Goal: Task Accomplishment & Management: Use online tool/utility

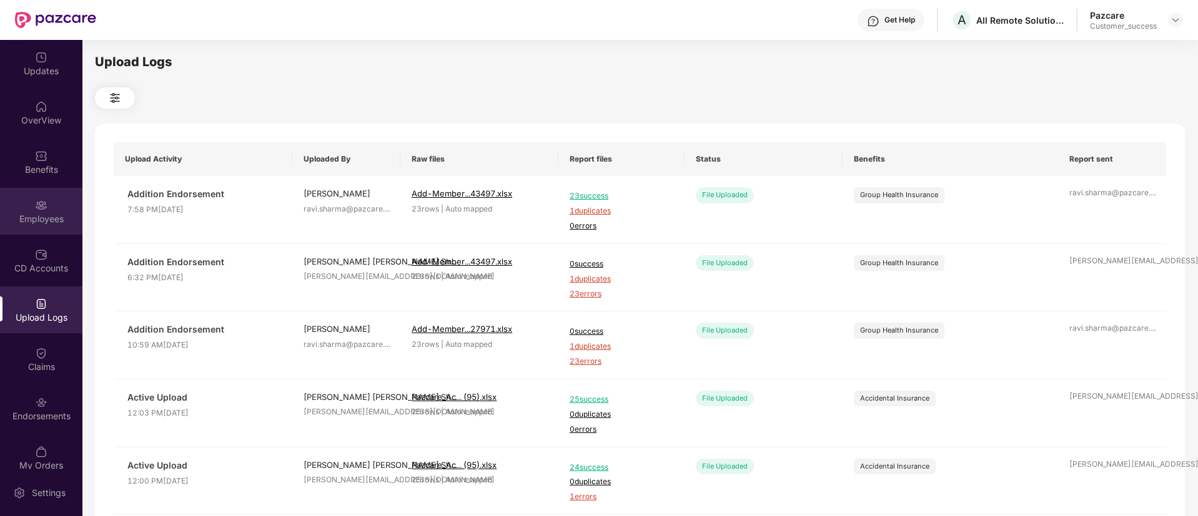
click at [36, 214] on div "Employees" at bounding box center [41, 219] width 82 height 12
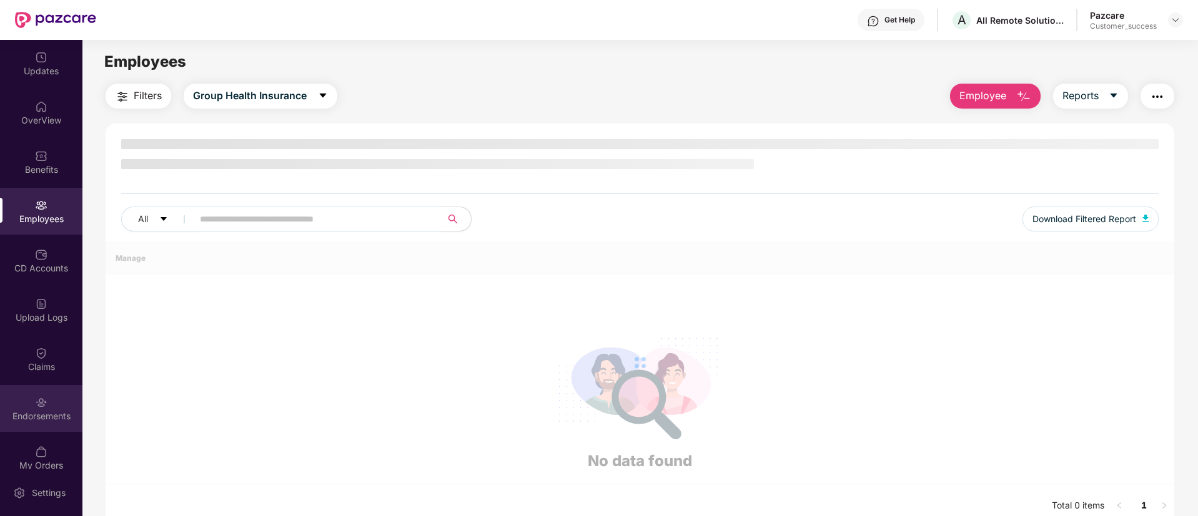
click at [44, 406] on img at bounding box center [41, 403] width 12 height 12
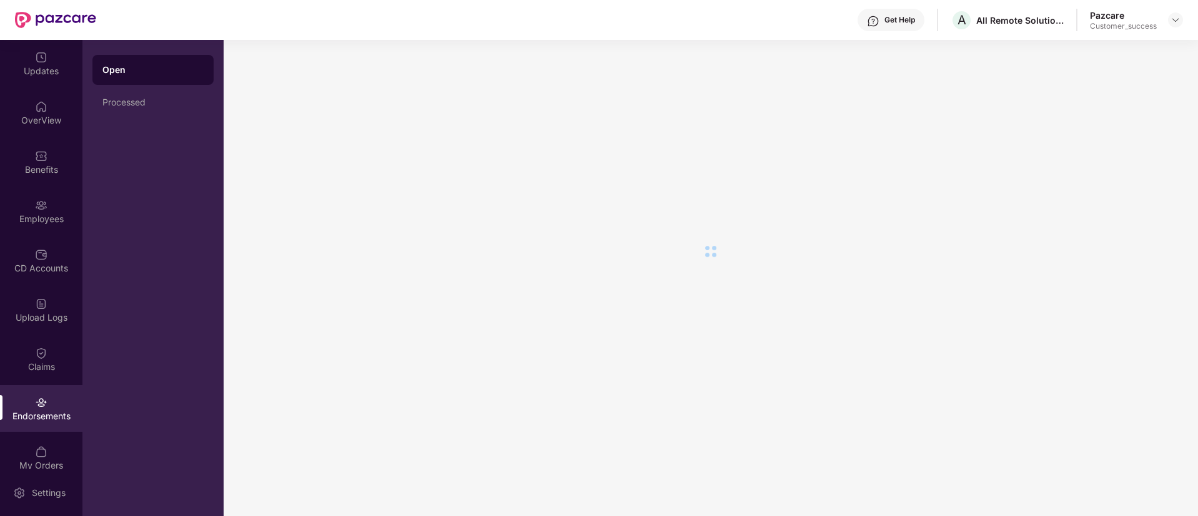
click at [44, 406] on img at bounding box center [41, 403] width 12 height 12
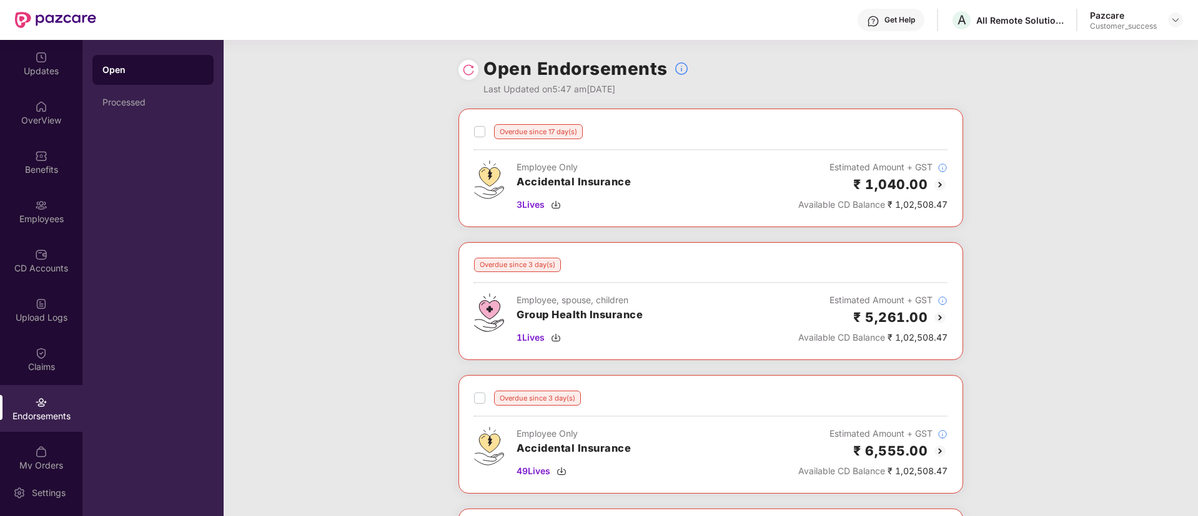
click at [473, 69] on img at bounding box center [468, 70] width 12 height 12
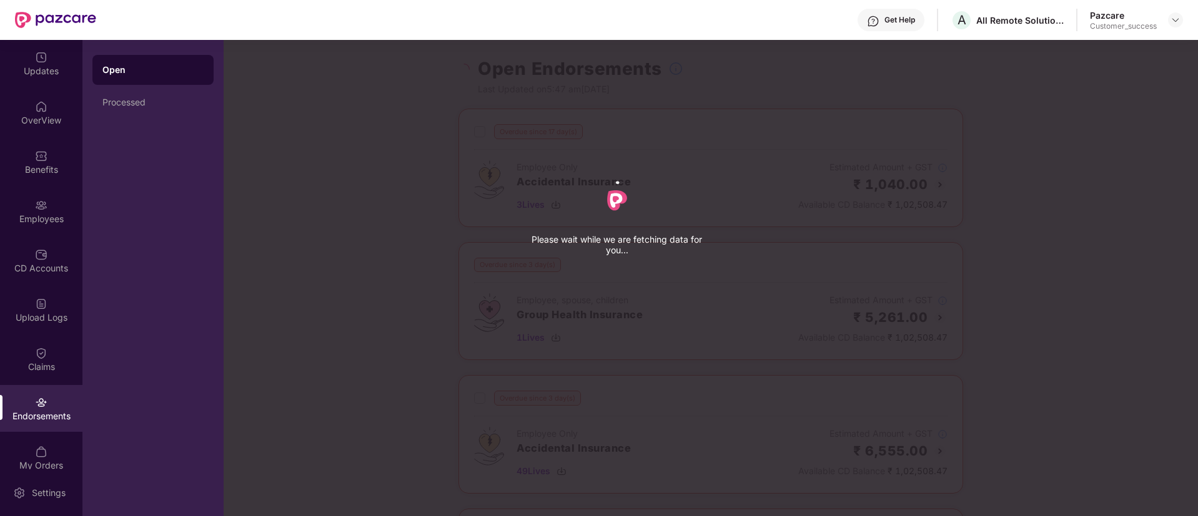
click at [473, 69] on div "Please wait while we are fetching data for you..." at bounding box center [823, 258] width 1198 height 516
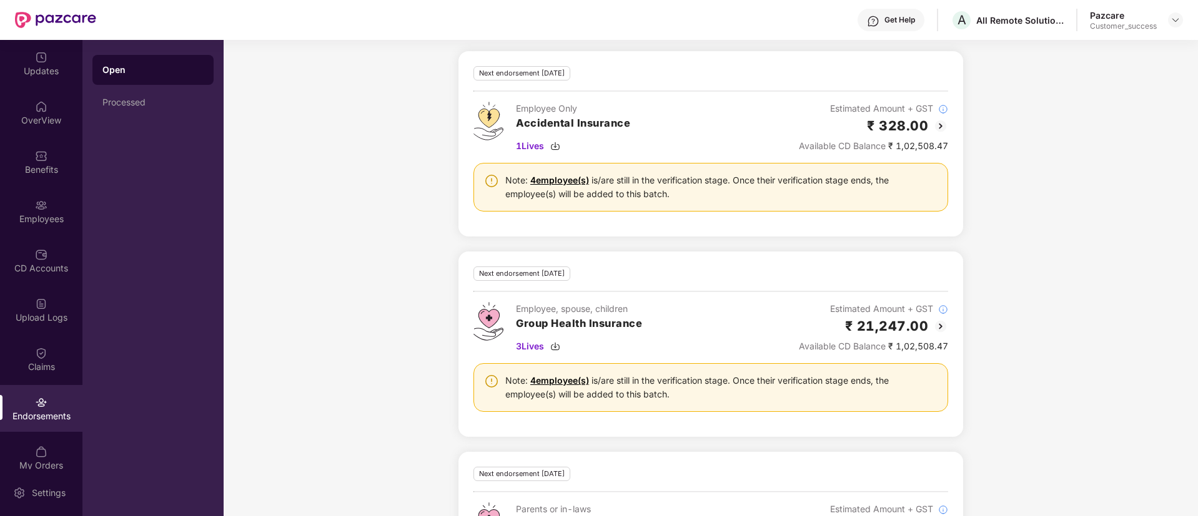
scroll to position [783, 0]
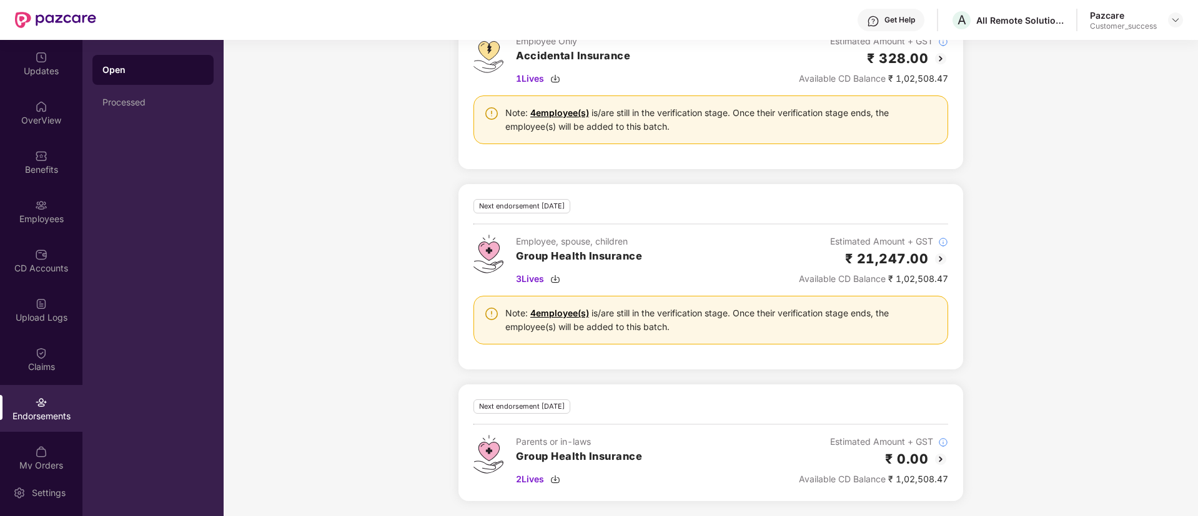
click at [944, 253] on img at bounding box center [940, 259] width 15 height 15
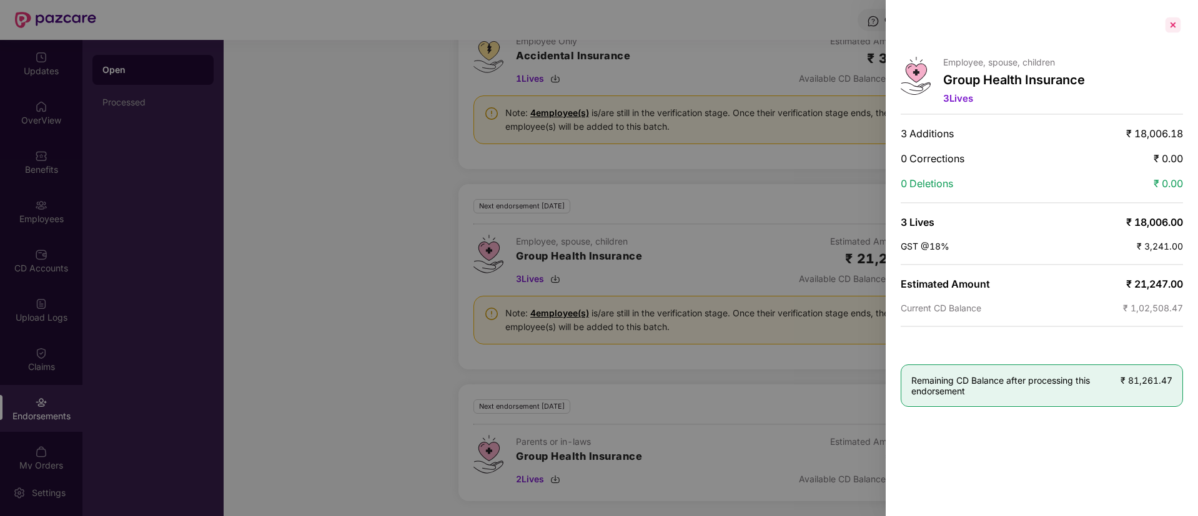
click at [1168, 24] on div at bounding box center [1173, 25] width 20 height 20
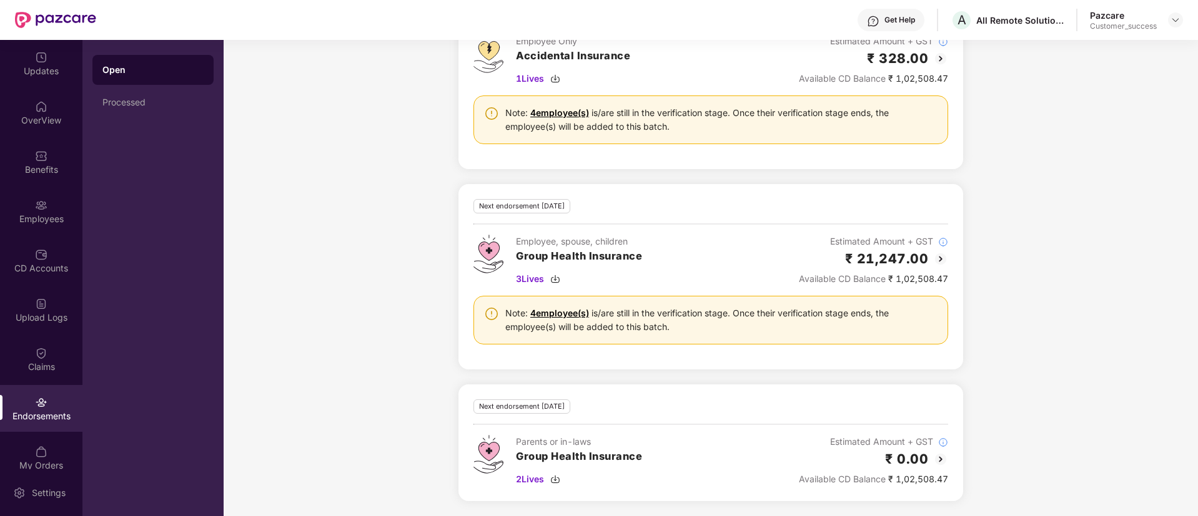
click at [330, 262] on div "Next Endorsement Date: 12 September 2025 Any new member addition, existing memb…" at bounding box center [711, 195] width 974 height 641
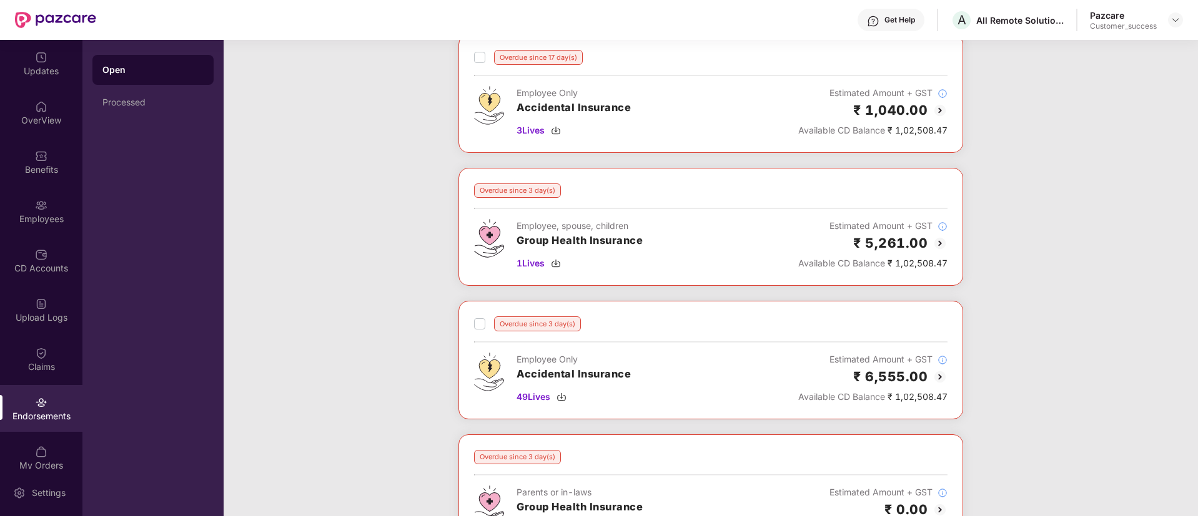
scroll to position [71, 0]
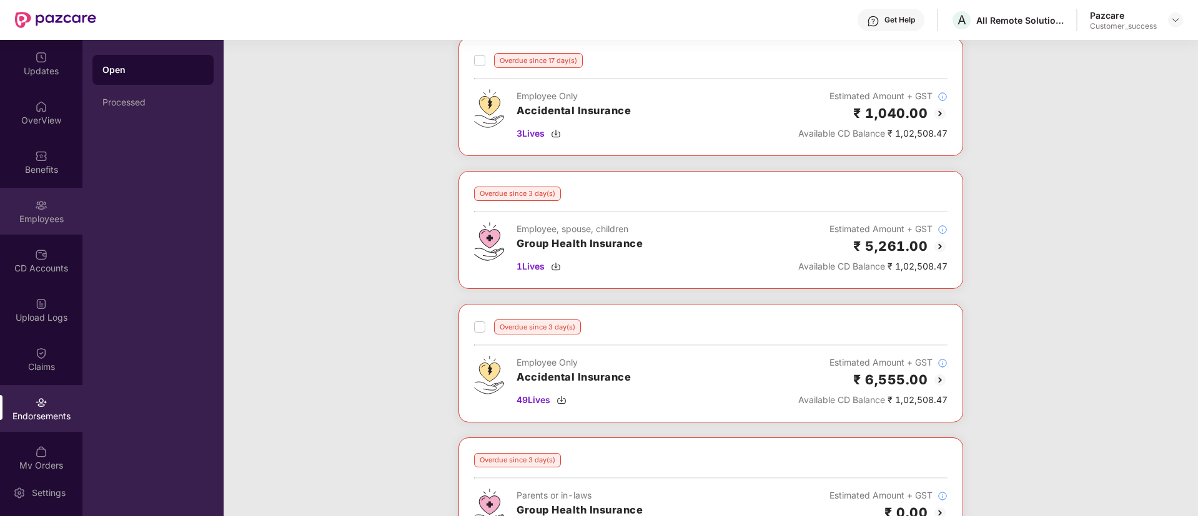
click at [28, 232] on div "Employees" at bounding box center [41, 211] width 82 height 47
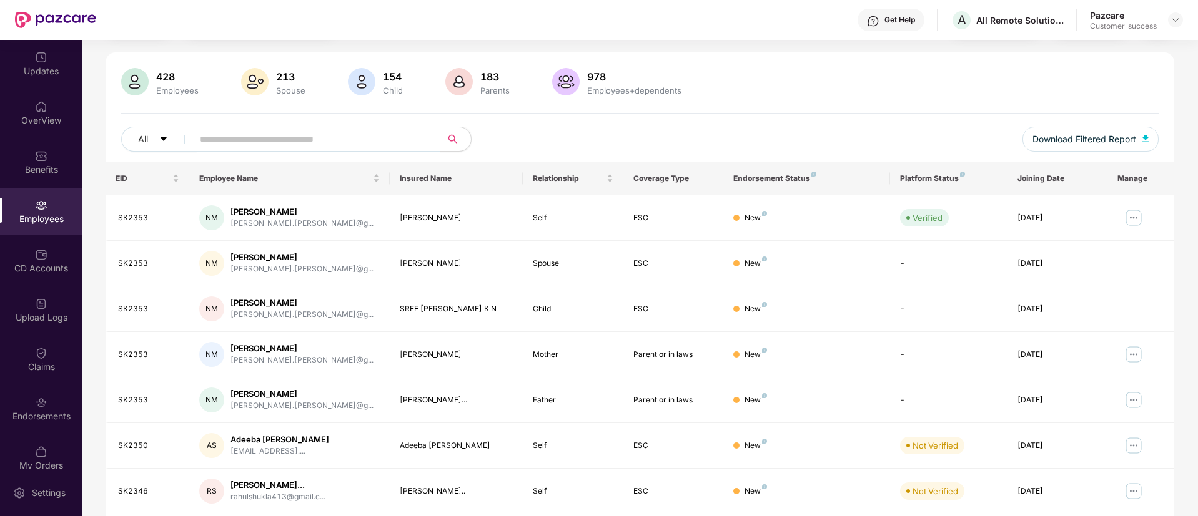
click at [325, 172] on div "Employee Name" at bounding box center [289, 178] width 180 height 12
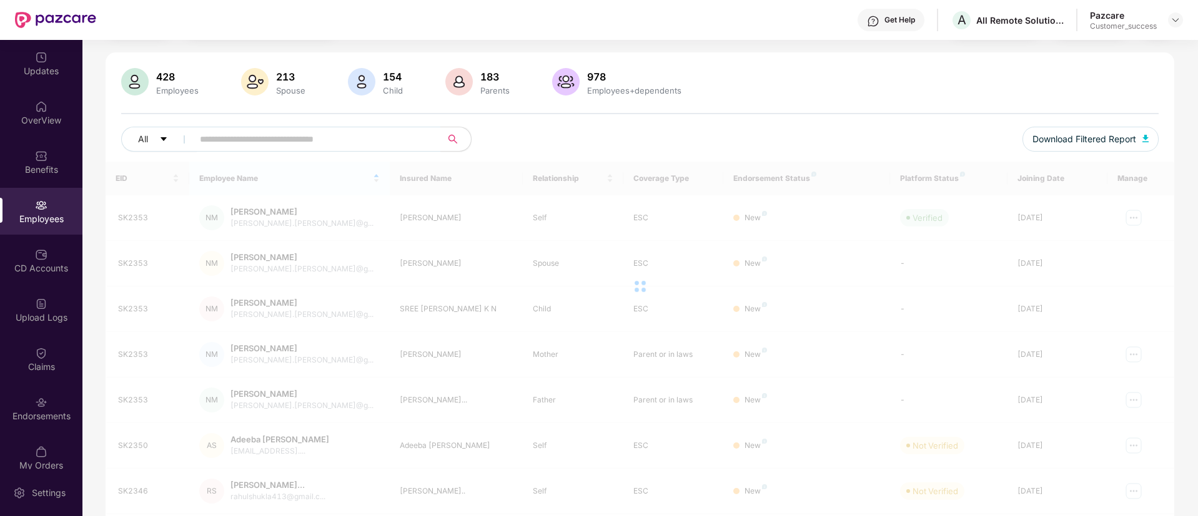
drag, startPoint x: 325, startPoint y: 162, endPoint x: 311, endPoint y: 114, distance: 50.0
click at [311, 114] on div "428 Employees 213 Spouse 154 Child 183 Parents 978 Employees+dependents All Dow…" at bounding box center [640, 374] width 1068 height 644
click at [311, 114] on div "428 Employees 213 Spouse 154 Child 183 Parents 978 Employees+dependents All Dow…" at bounding box center [640, 115] width 1068 height 94
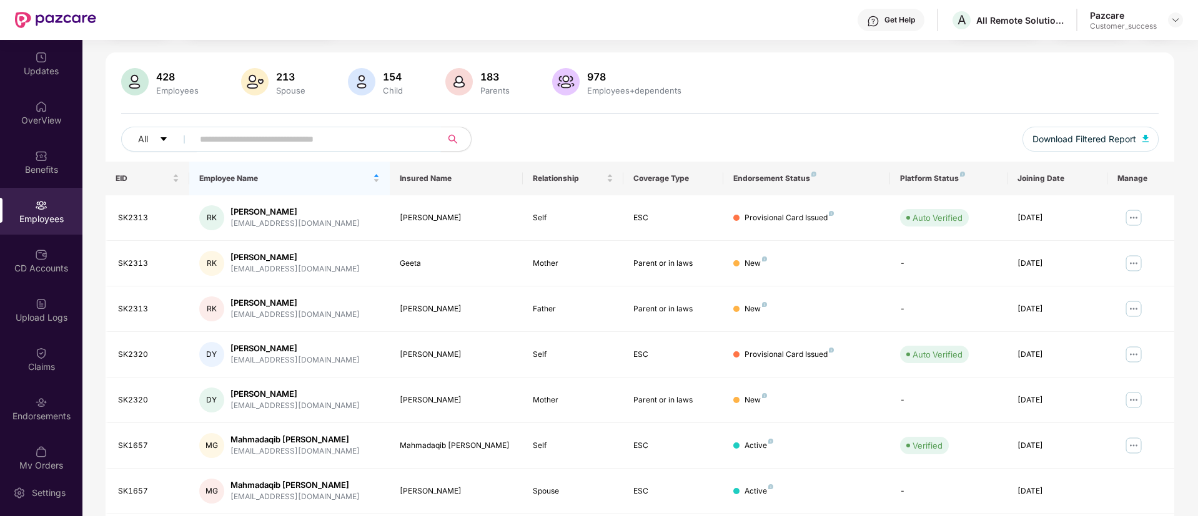
drag, startPoint x: 311, startPoint y: 114, endPoint x: 338, endPoint y: 132, distance: 32.4
click at [338, 132] on div "428 Employees 213 Spouse 154 Child 183 Parents 978 Employees+dependents All Dow…" at bounding box center [640, 115] width 1068 height 94
click at [338, 132] on input "text" at bounding box center [312, 139] width 224 height 19
click at [338, 132] on input "*" at bounding box center [312, 139] width 224 height 19
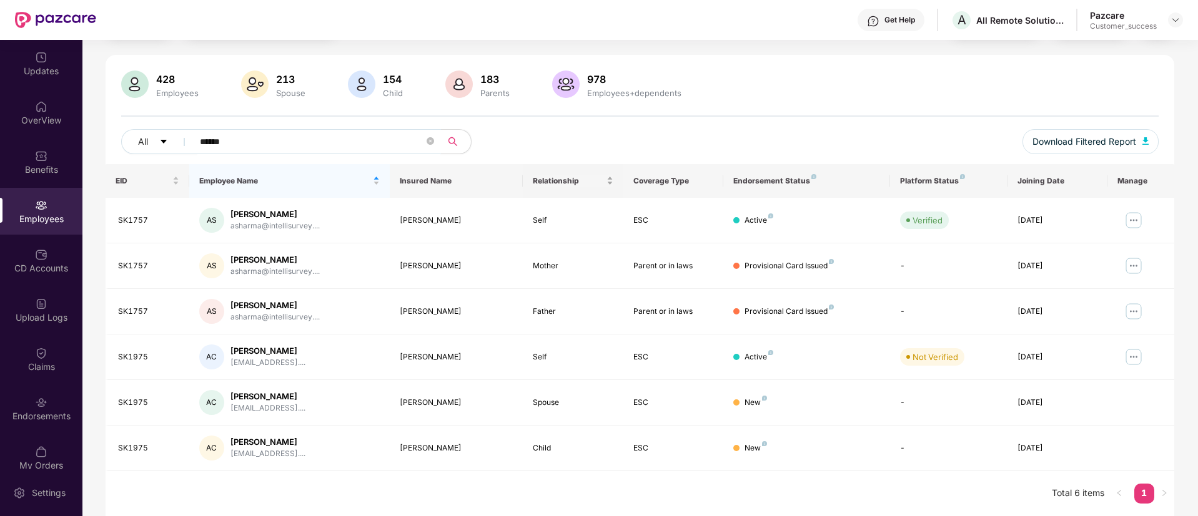
scroll to position [69, 0]
type input "******"
click at [1132, 352] on img at bounding box center [1133, 357] width 20 height 20
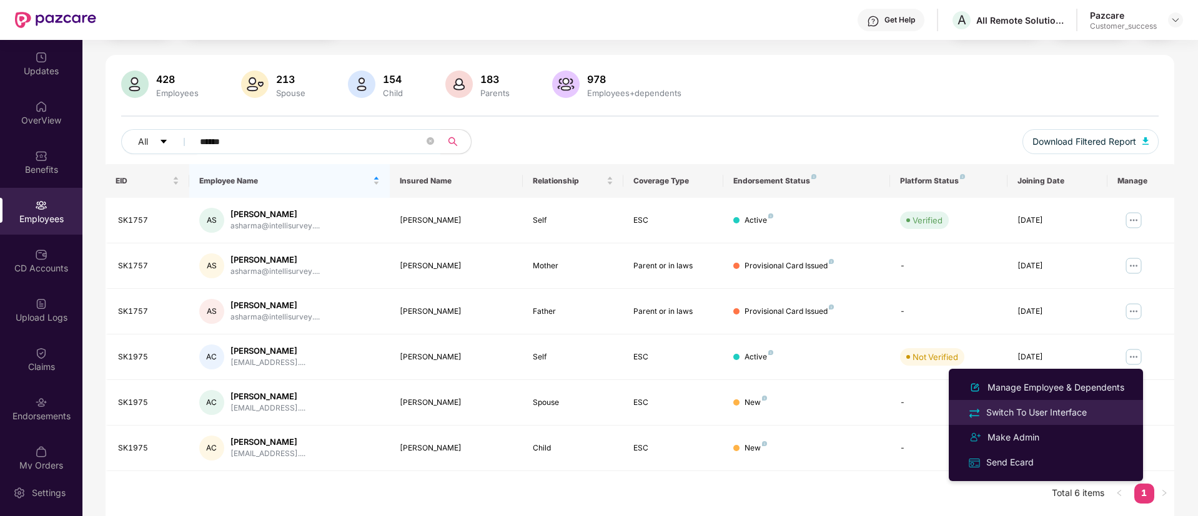
click at [1047, 408] on div "Switch To User Interface" at bounding box center [1037, 413] width 106 height 14
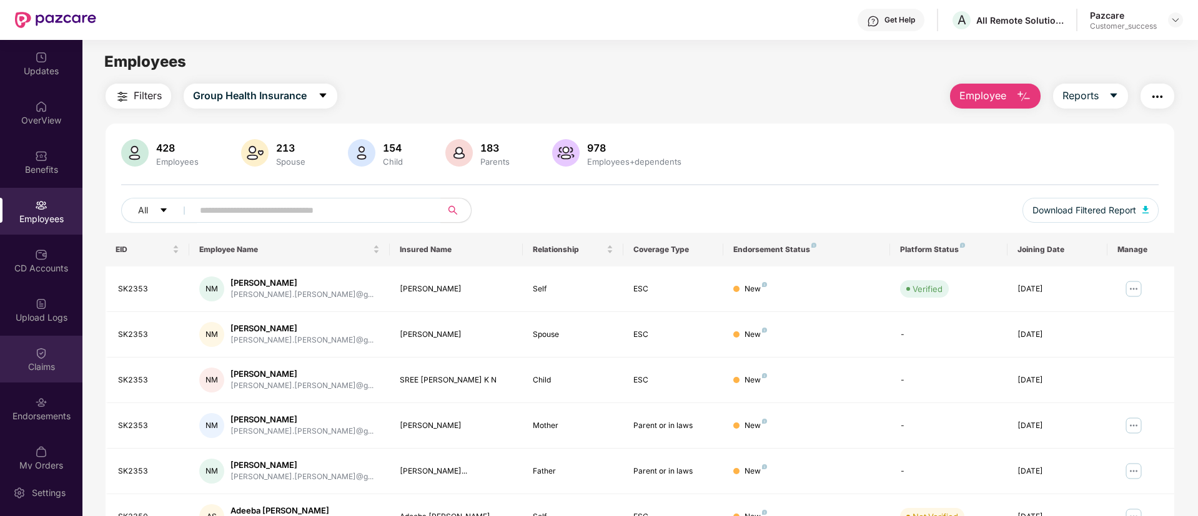
click at [47, 382] on div "Claims" at bounding box center [41, 359] width 82 height 47
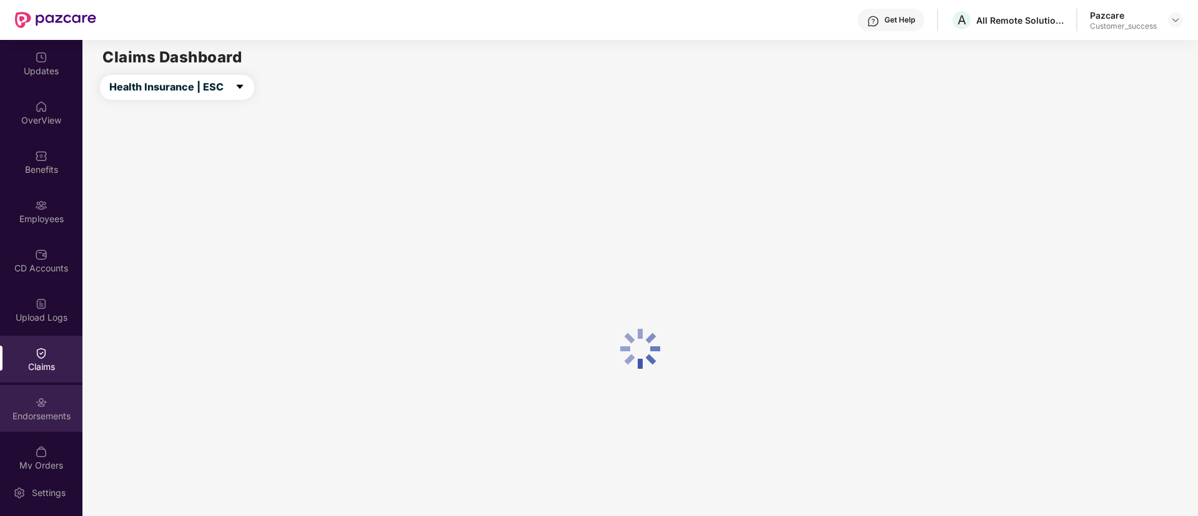
click at [39, 420] on div "Endorsements" at bounding box center [41, 416] width 82 height 12
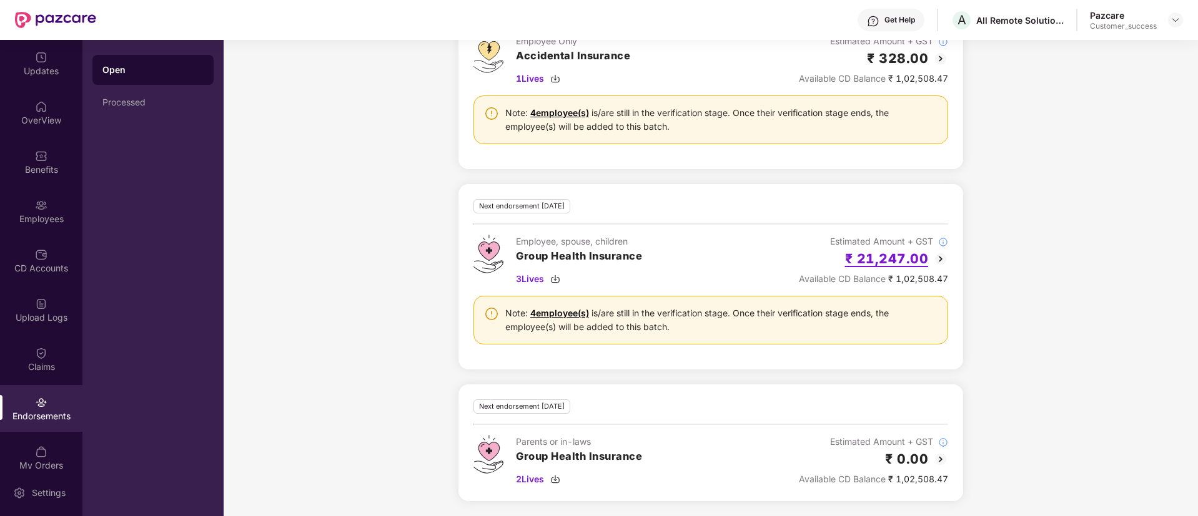
click at [923, 252] on h2 "₹ 21,247.00" at bounding box center [887, 259] width 84 height 21
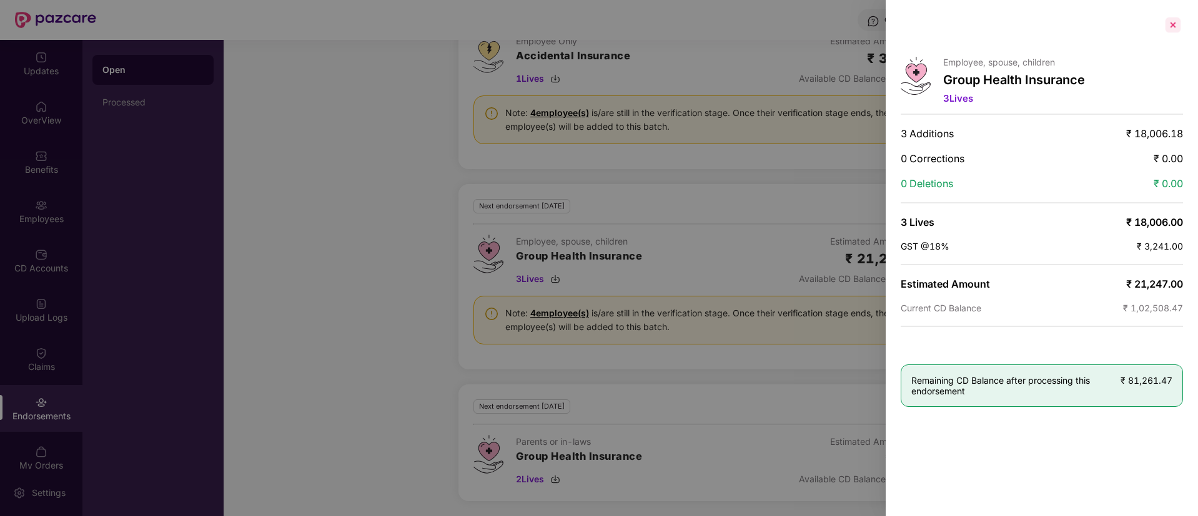
click at [1173, 16] on div at bounding box center [1173, 25] width 20 height 20
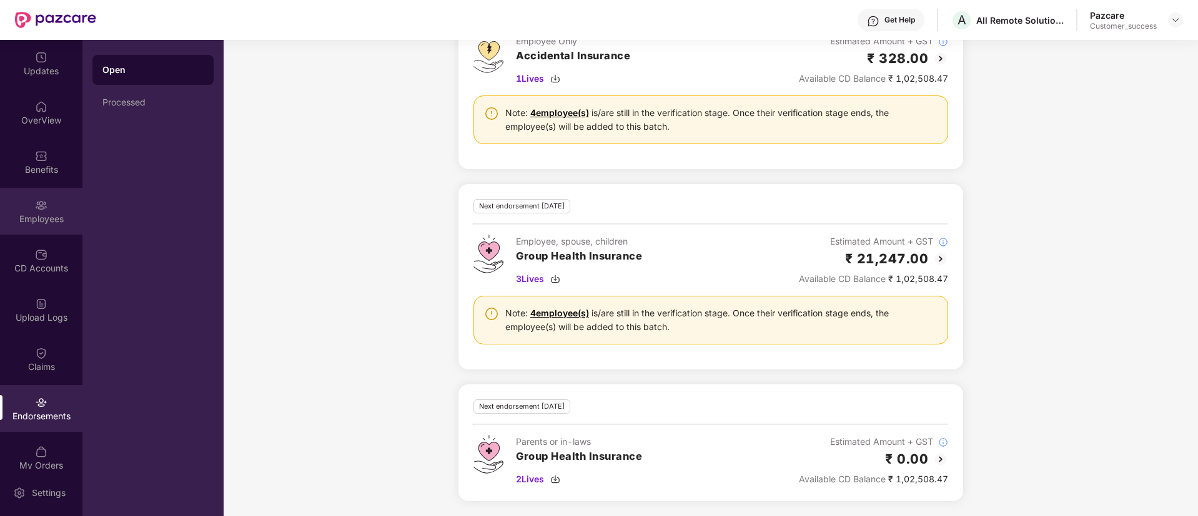
click at [41, 207] on img at bounding box center [41, 205] width 12 height 12
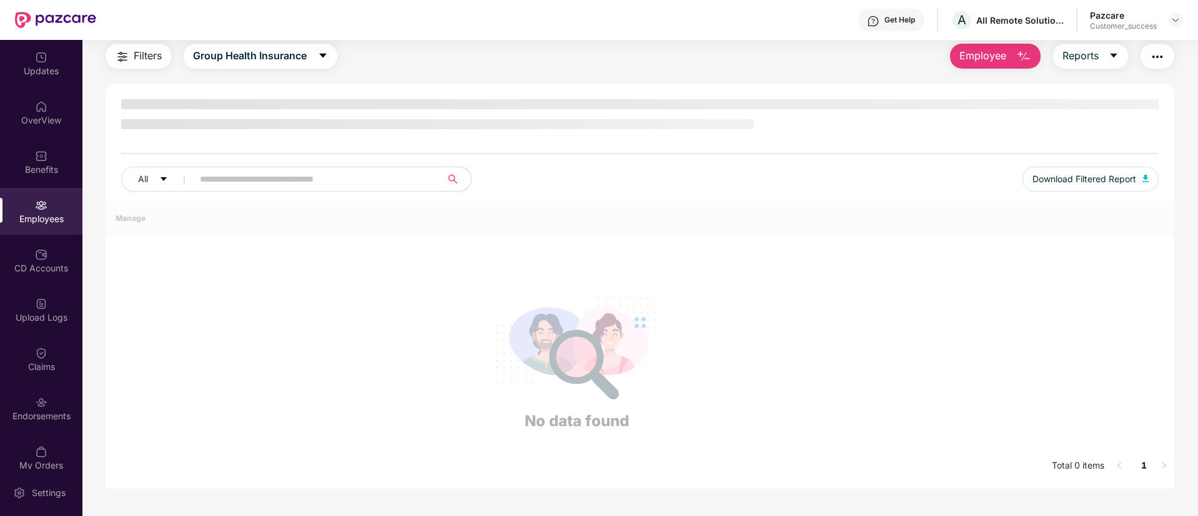
click at [41, 207] on img at bounding box center [41, 205] width 12 height 12
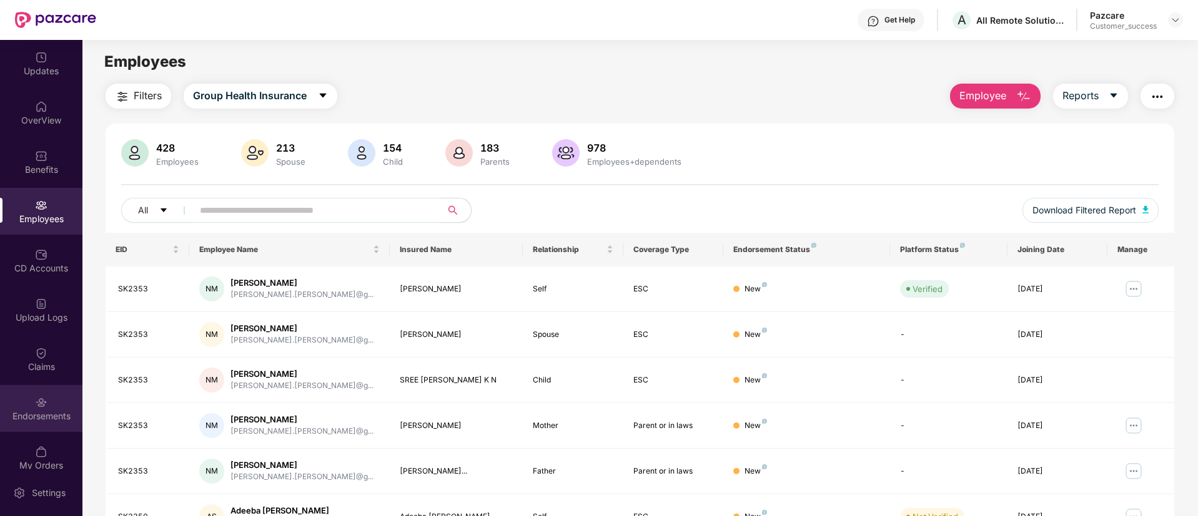
click at [39, 395] on div at bounding box center [41, 401] width 12 height 12
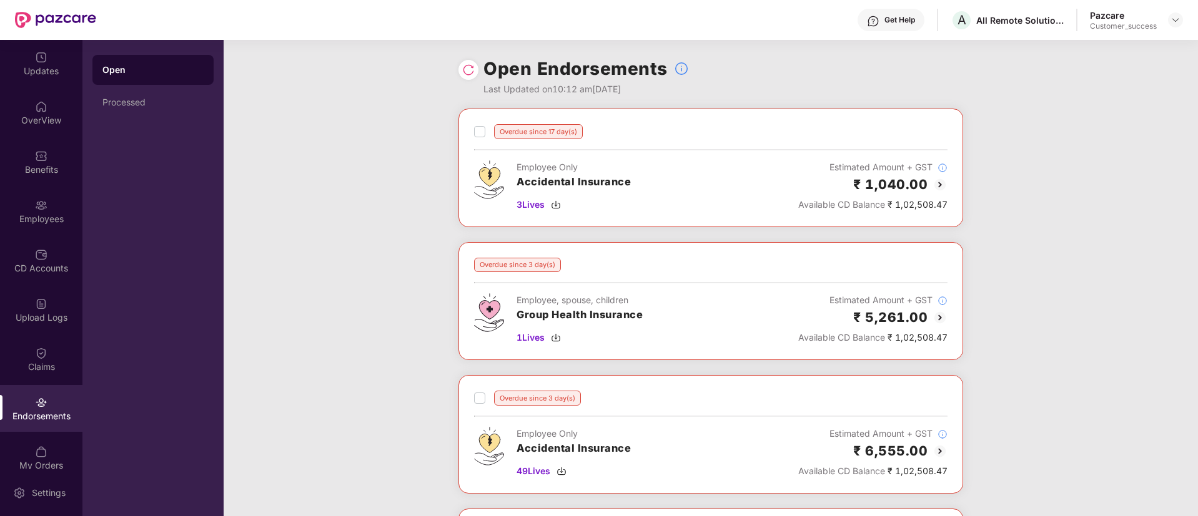
click at [473, 68] on img at bounding box center [468, 70] width 12 height 12
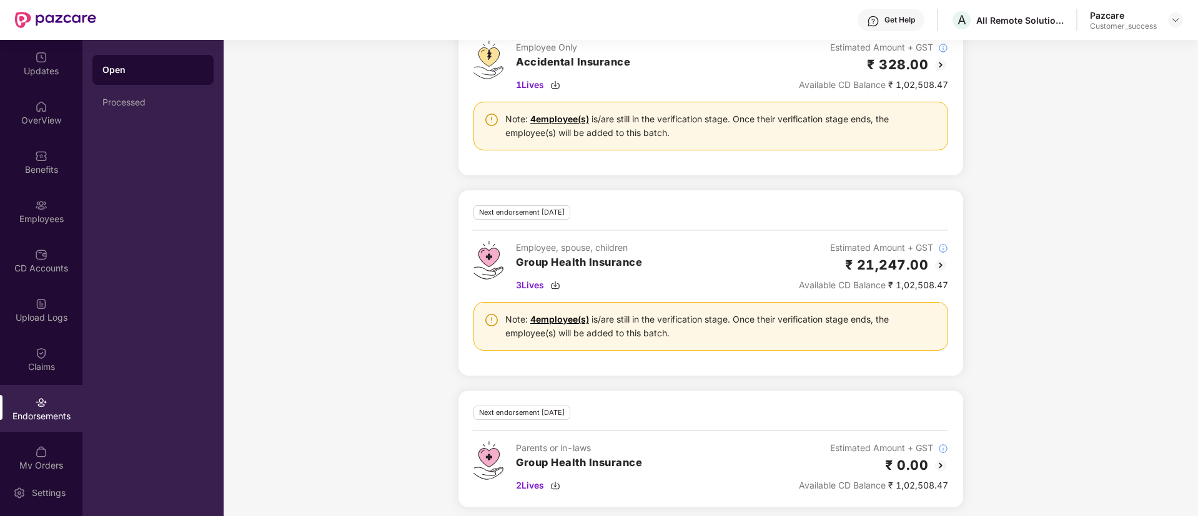
scroll to position [783, 0]
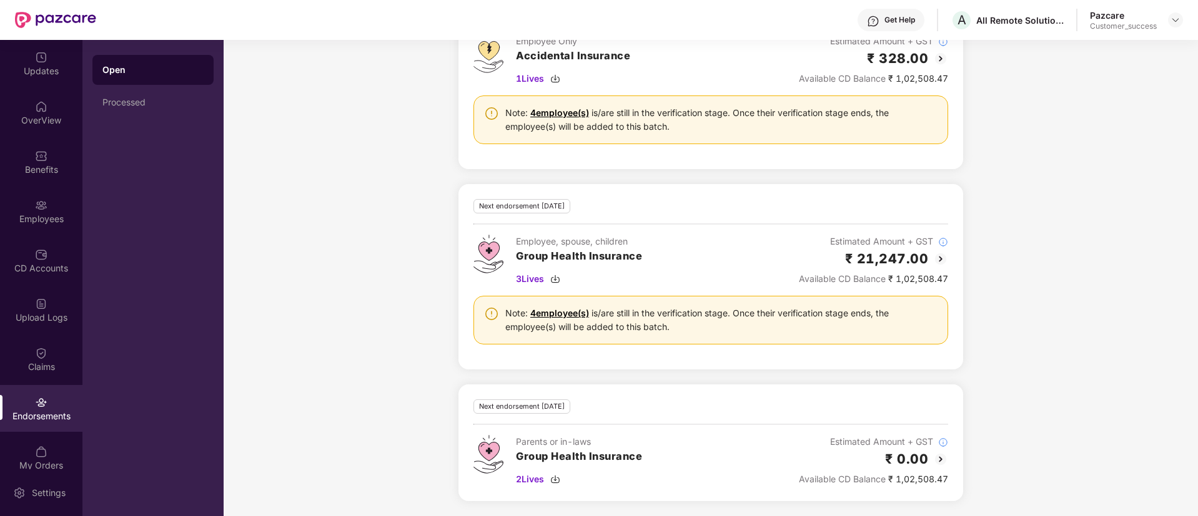
click at [934, 260] on img at bounding box center [940, 259] width 15 height 15
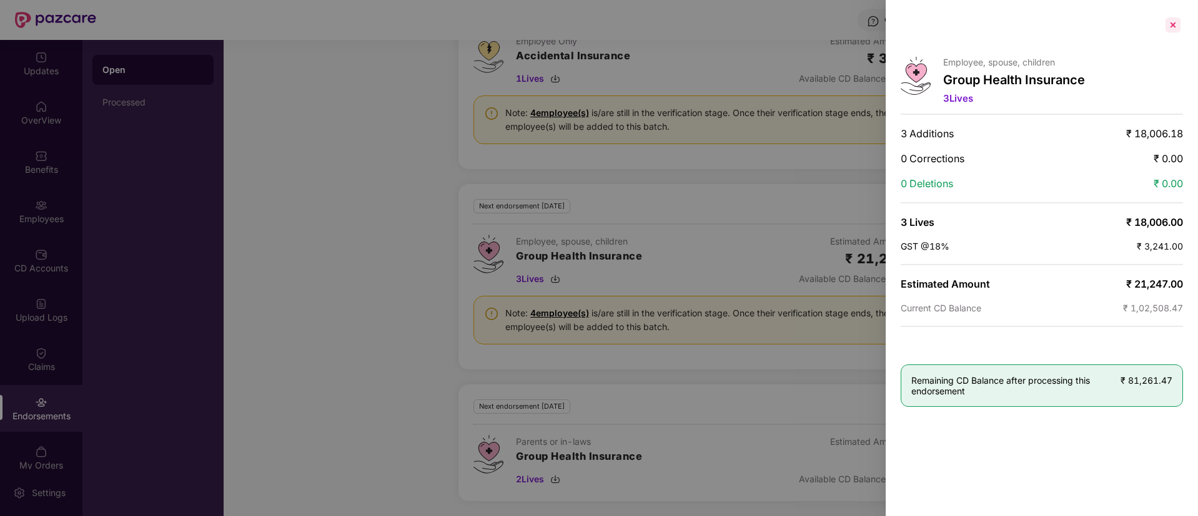
click at [1178, 27] on div at bounding box center [1173, 25] width 20 height 20
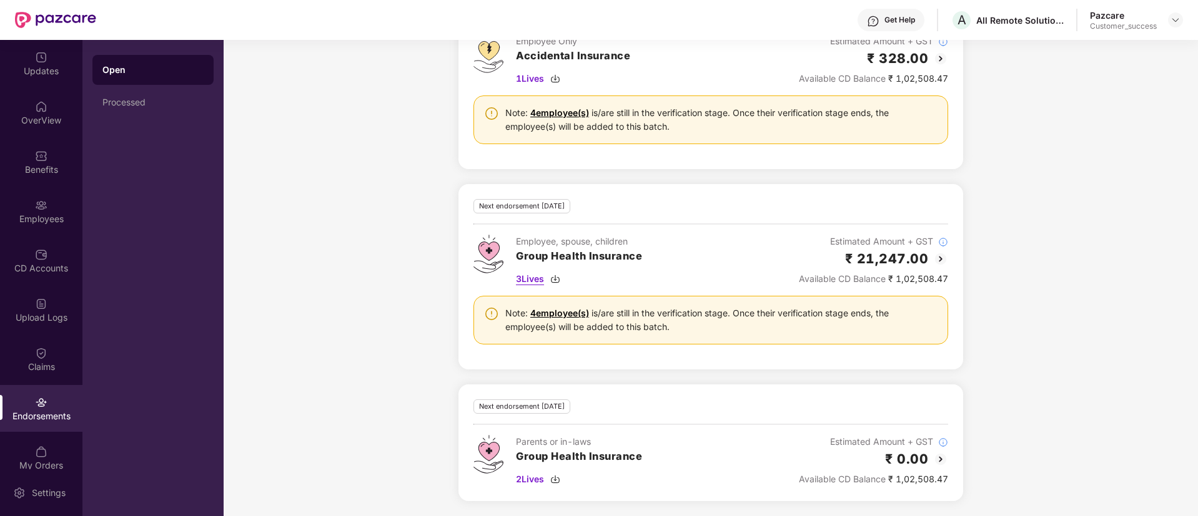
click at [528, 279] on span "3 Lives" at bounding box center [530, 279] width 28 height 14
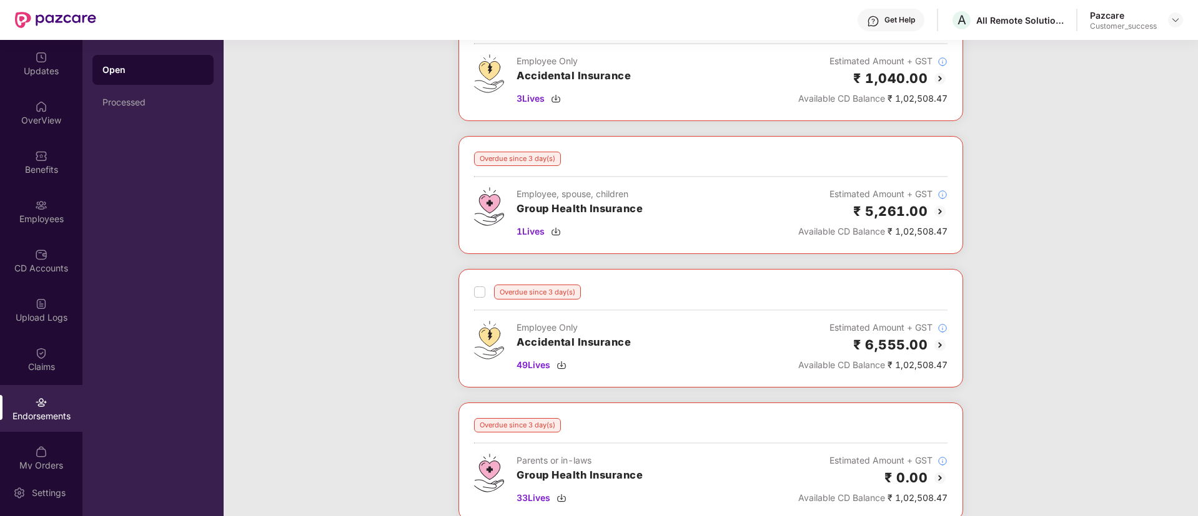
scroll to position [0, 0]
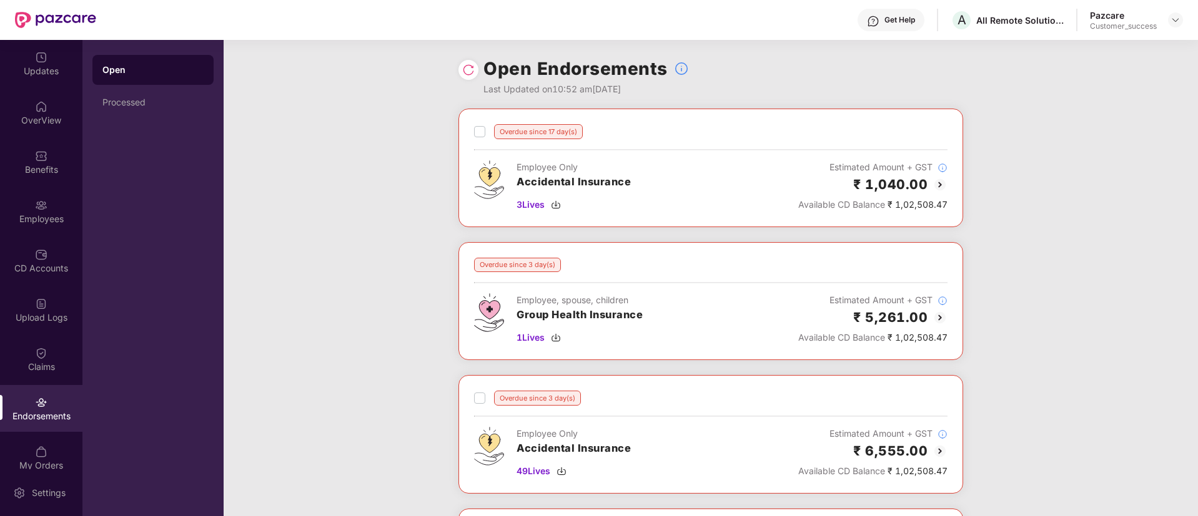
click at [468, 78] on div at bounding box center [468, 70] width 20 height 20
click at [464, 76] on img at bounding box center [468, 70] width 12 height 12
click at [464, 70] on img at bounding box center [468, 70] width 12 height 12
click at [465, 72] on img at bounding box center [468, 70] width 12 height 12
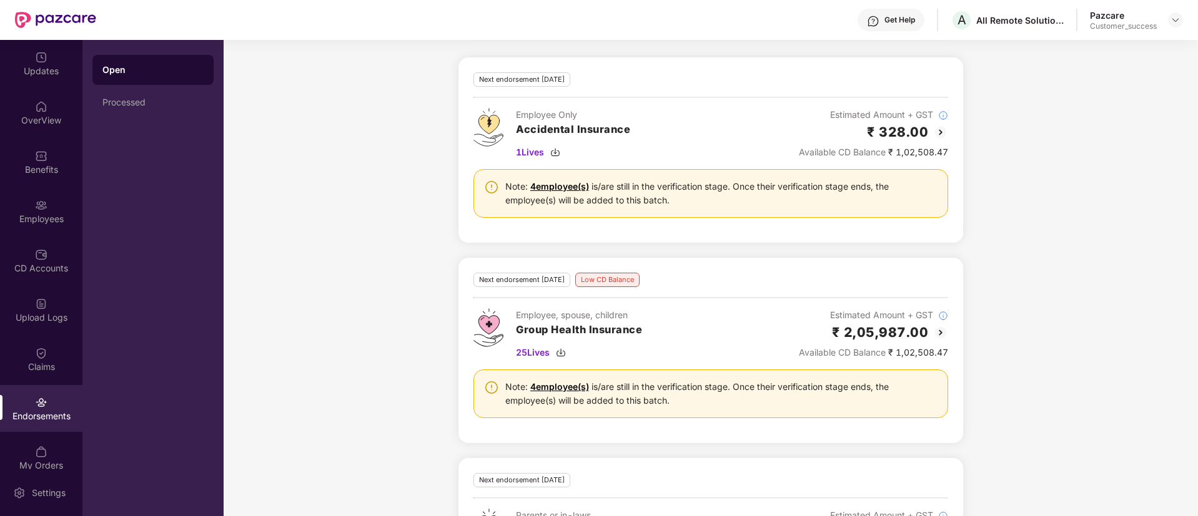
scroll to position [708, 0]
click at [939, 327] on img at bounding box center [940, 334] width 15 height 15
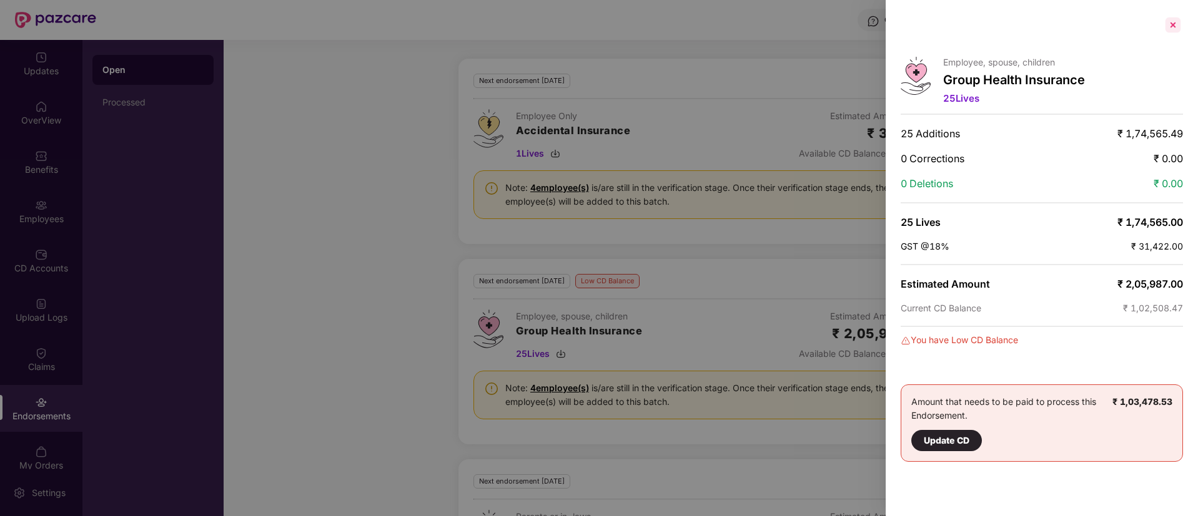
click at [1177, 26] on div at bounding box center [1173, 25] width 20 height 20
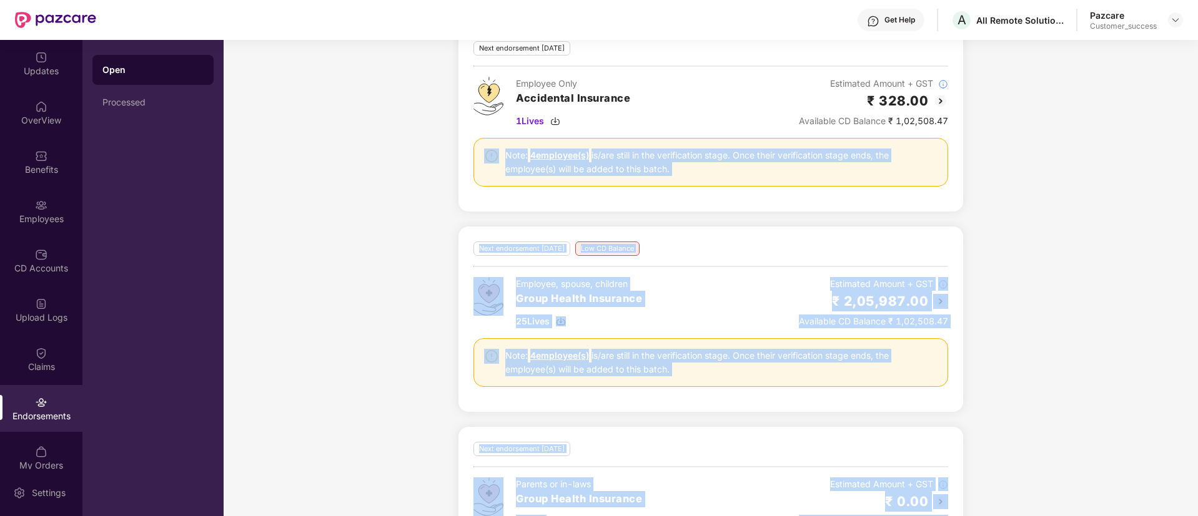
scroll to position [783, 0]
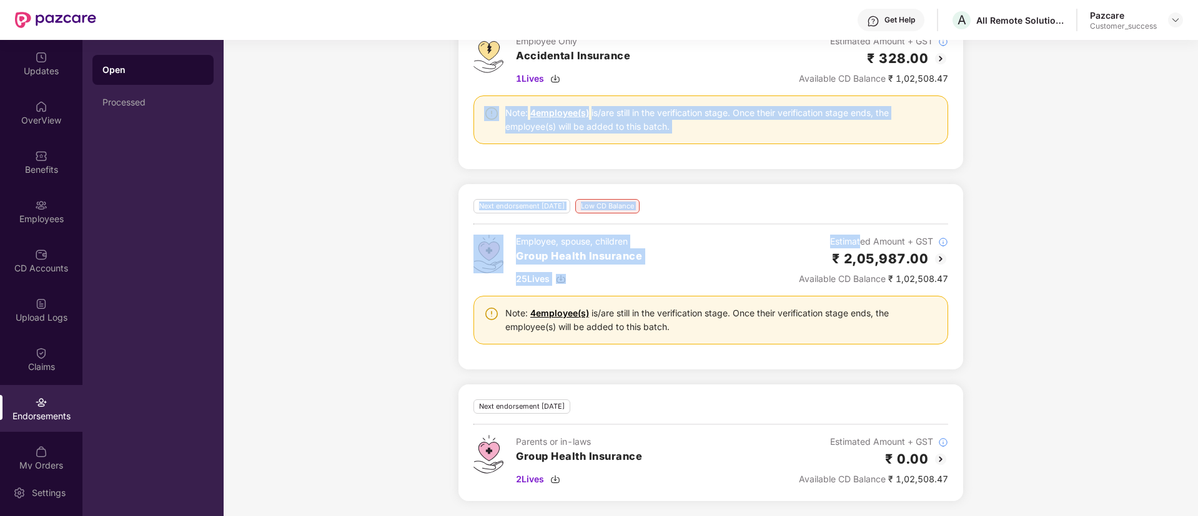
drag, startPoint x: 436, startPoint y: 242, endPoint x: 857, endPoint y: 242, distance: 420.3
click at [857, 242] on div "Next Endorsement Date: [DATE] Any new member addition, existing member deletion…" at bounding box center [711, 195] width 974 height 641
click at [302, 248] on div "Next Endorsement Date: [DATE] Any new member addition, existing member deletion…" at bounding box center [711, 195] width 974 height 641
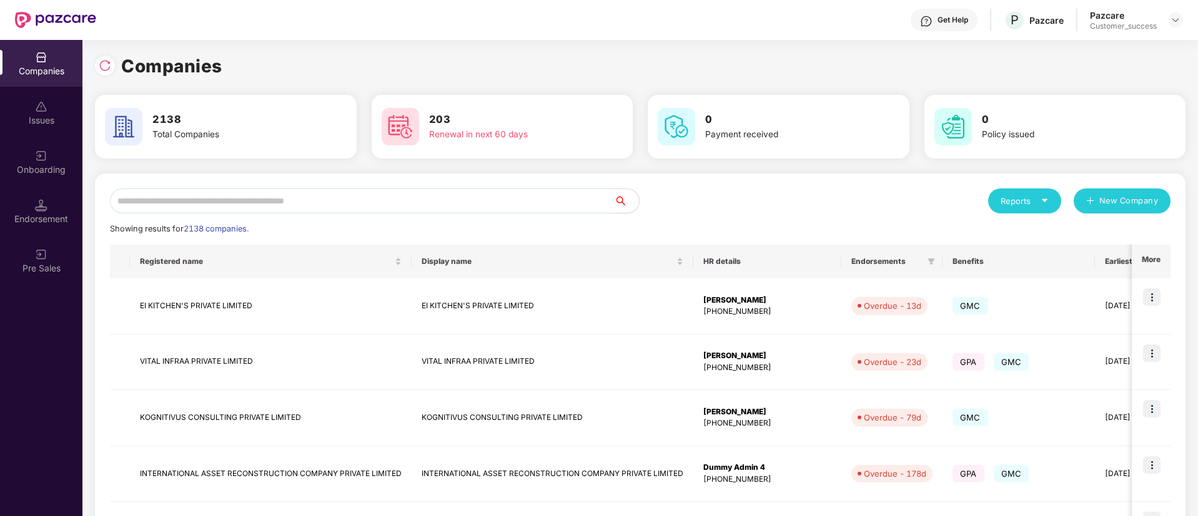
click at [361, 191] on input "text" at bounding box center [362, 201] width 504 height 25
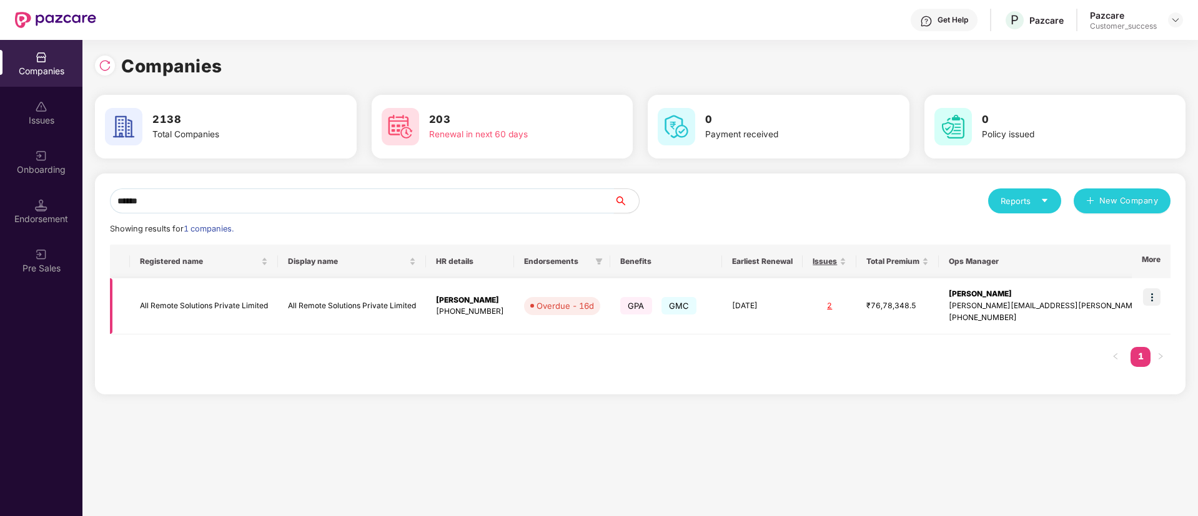
type input "******"
click at [260, 302] on td "All Remote Solutions Private Limited" at bounding box center [204, 307] width 148 height 56
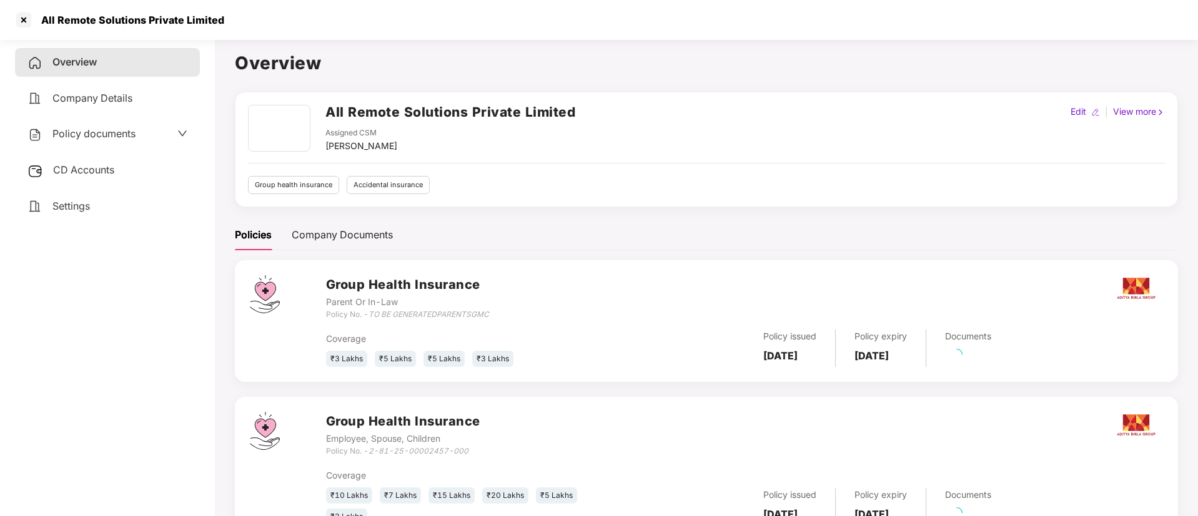
click at [102, 171] on span "CD Accounts" at bounding box center [83, 170] width 61 height 12
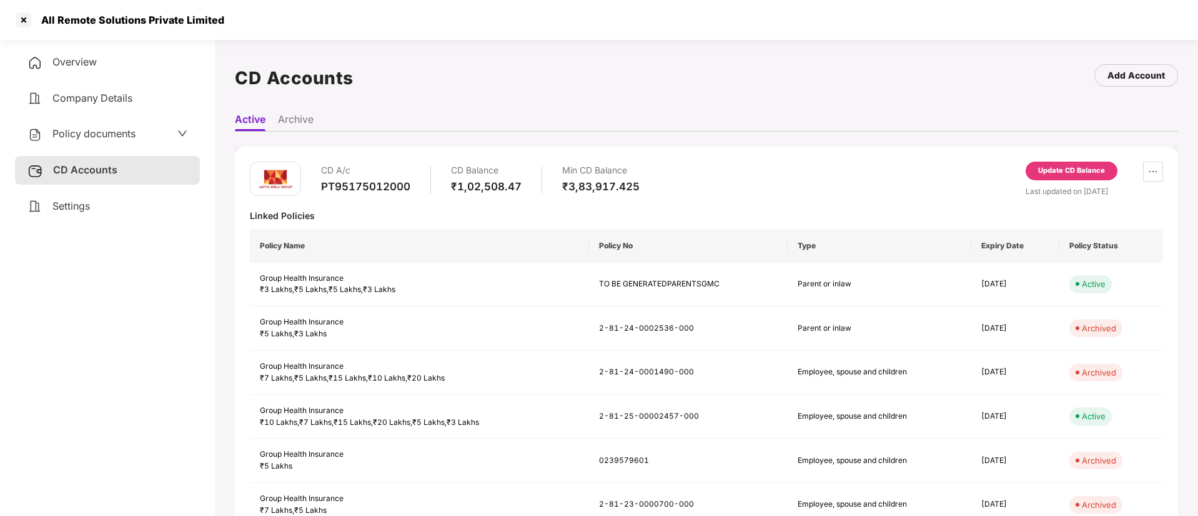
click at [1068, 165] on div "Update CD Balance" at bounding box center [1071, 170] width 67 height 11
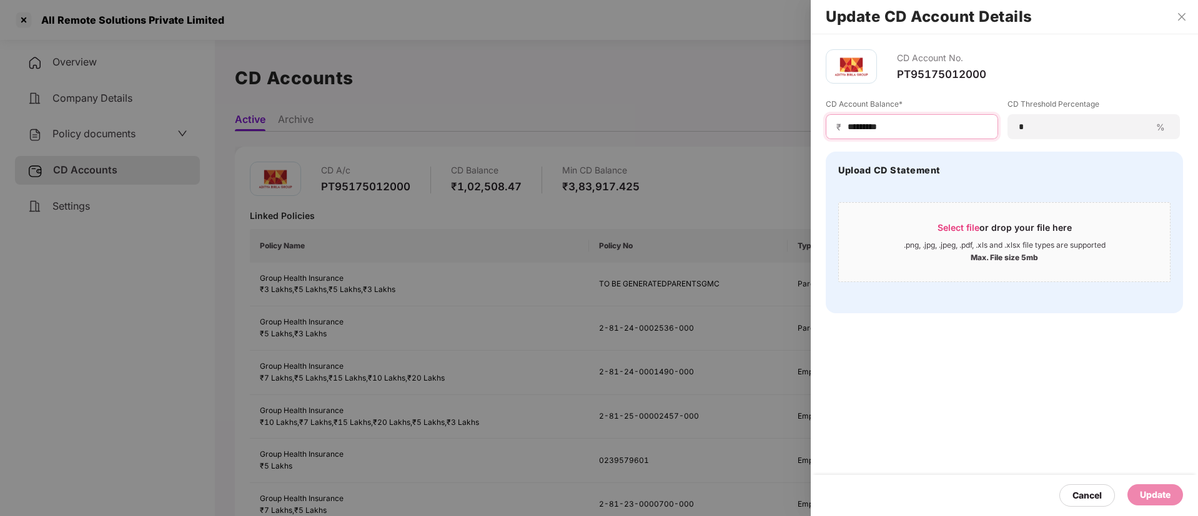
click at [847, 121] on input "*********" at bounding box center [916, 127] width 141 height 13
type input "*********"
click at [1145, 491] on div "Update" at bounding box center [1155, 495] width 31 height 14
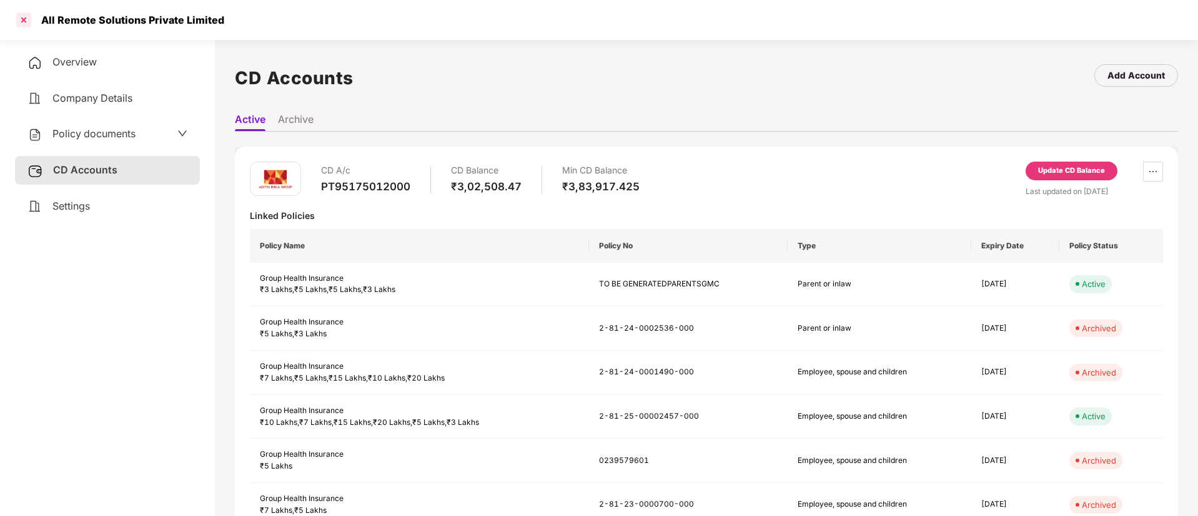
click at [29, 24] on div at bounding box center [24, 20] width 20 height 20
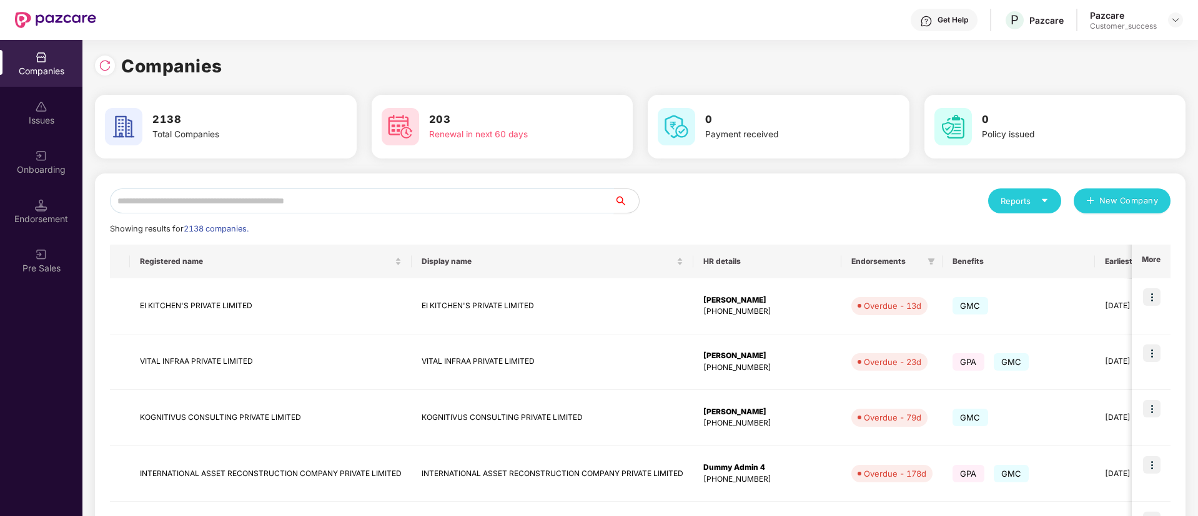
click at [455, 192] on input "text" at bounding box center [362, 201] width 504 height 25
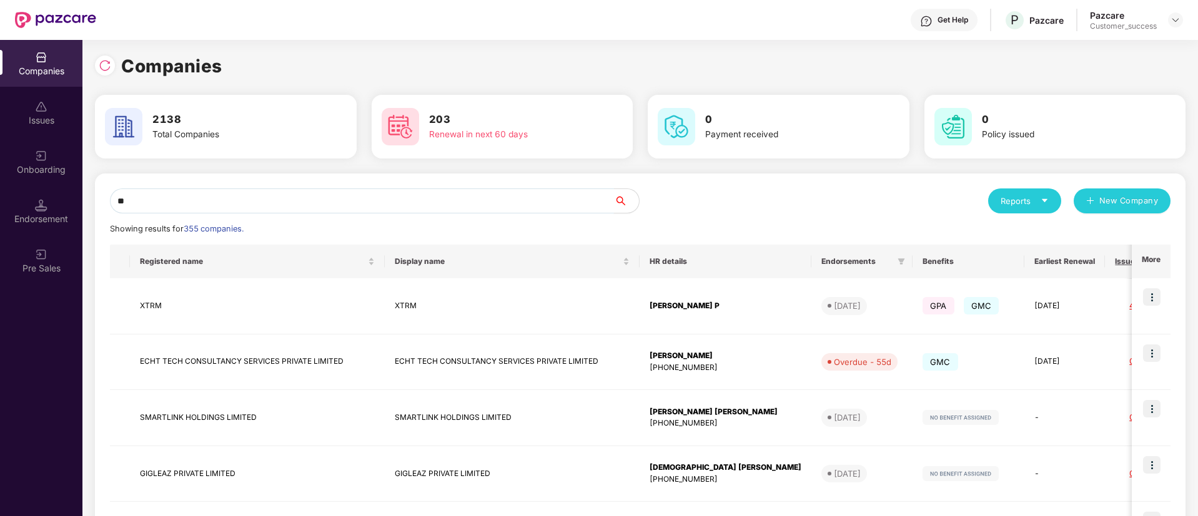
type input "*"
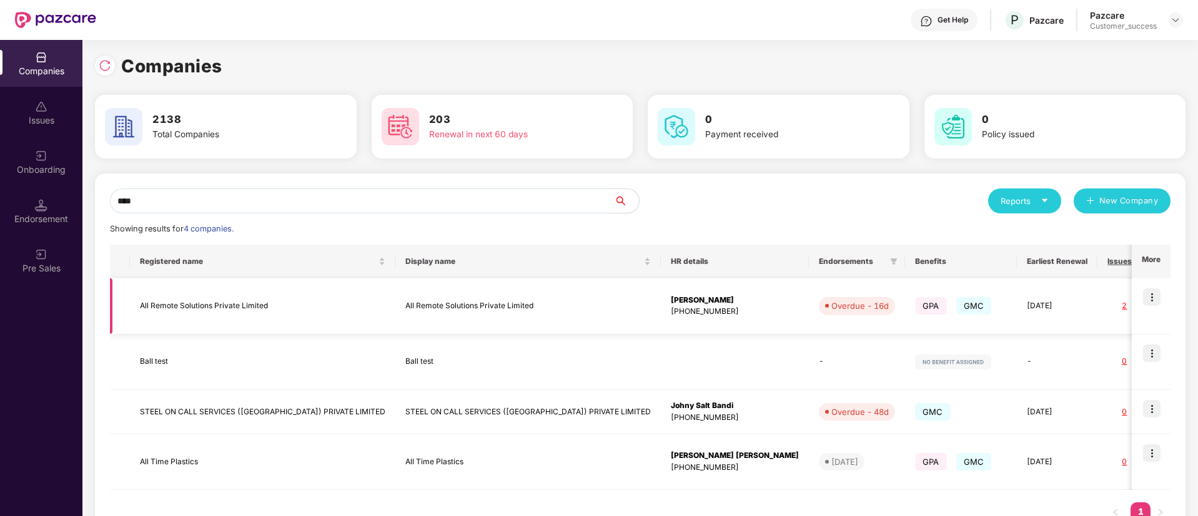
type input "***"
click at [1163, 298] on td at bounding box center [1151, 307] width 39 height 56
click at [1152, 296] on img at bounding box center [1151, 296] width 17 height 17
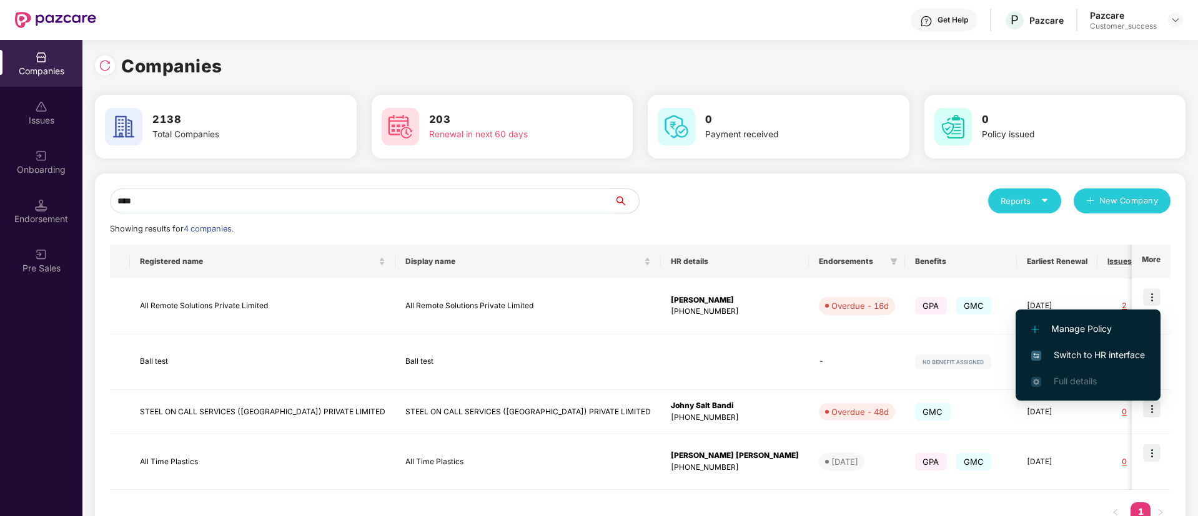
click at [1078, 353] on span "Switch to HR interface" at bounding box center [1088, 355] width 114 height 14
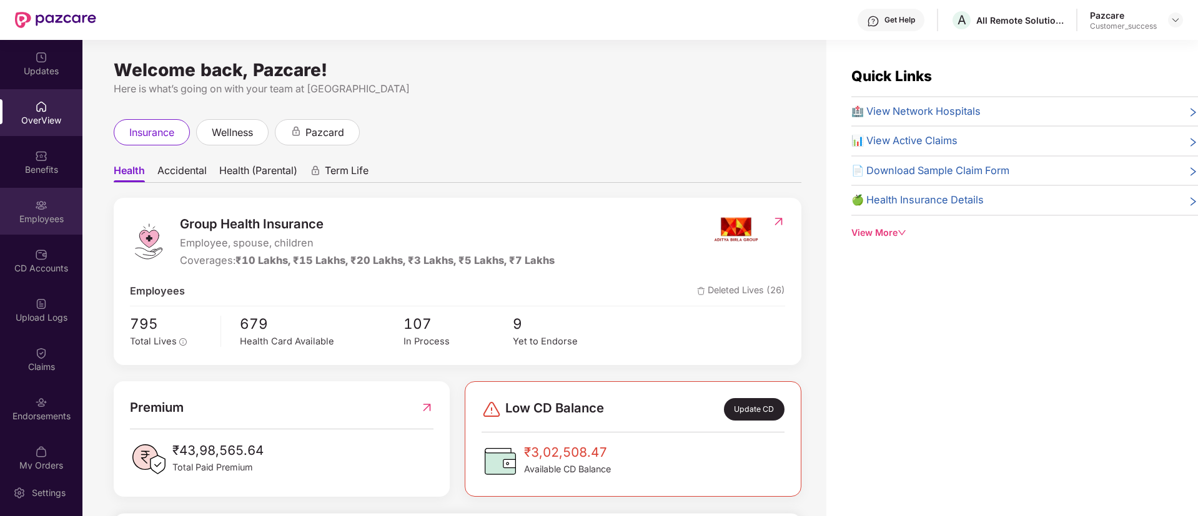
click at [37, 219] on div "Employees" at bounding box center [41, 219] width 82 height 12
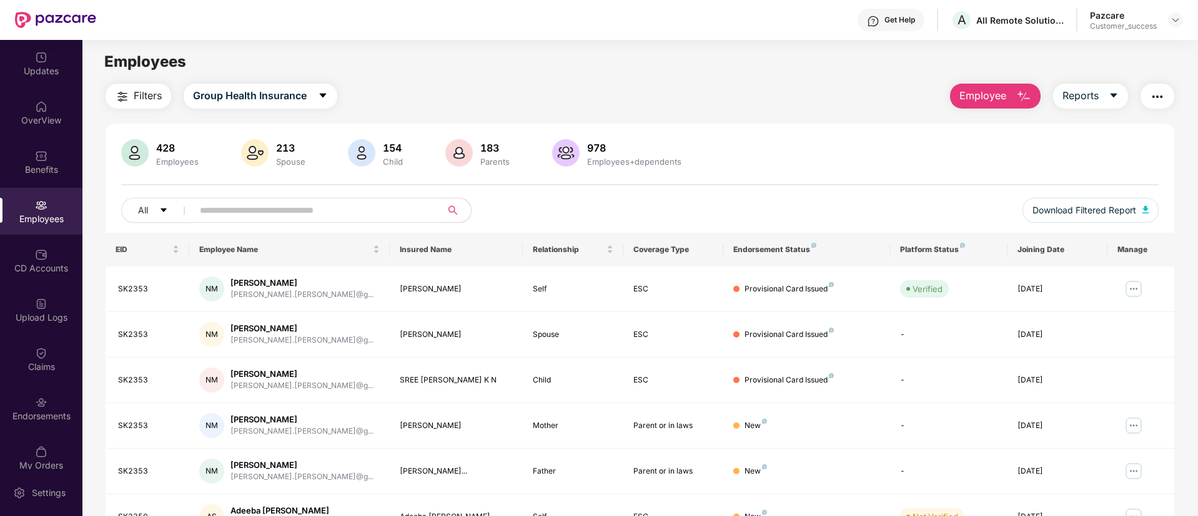
click at [359, 205] on input "text" at bounding box center [312, 210] width 224 height 19
click at [359, 205] on input "*" at bounding box center [312, 210] width 224 height 19
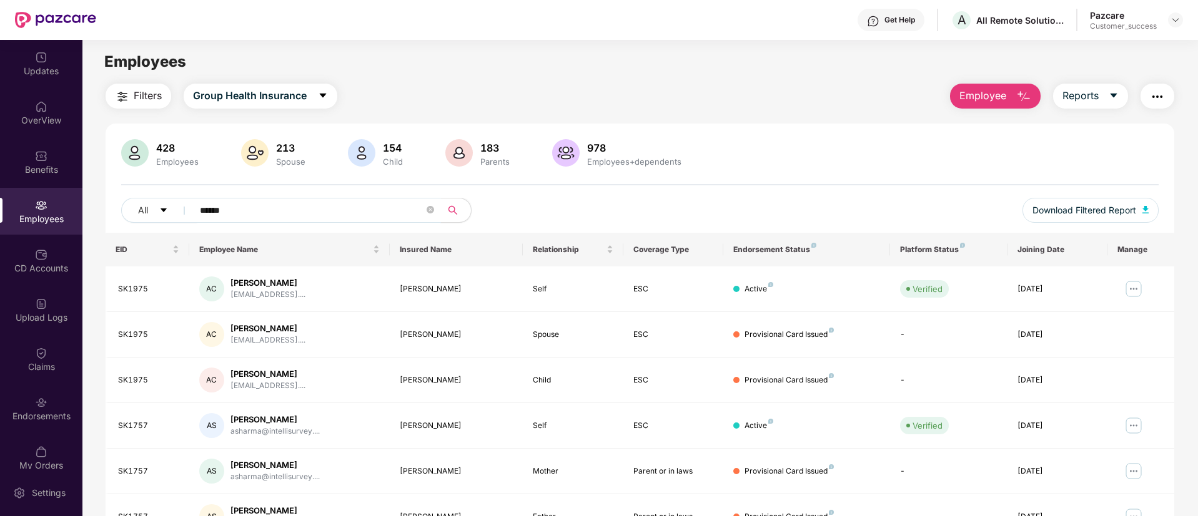
type input "******"
click at [1161, 94] on img "button" at bounding box center [1157, 96] width 15 height 15
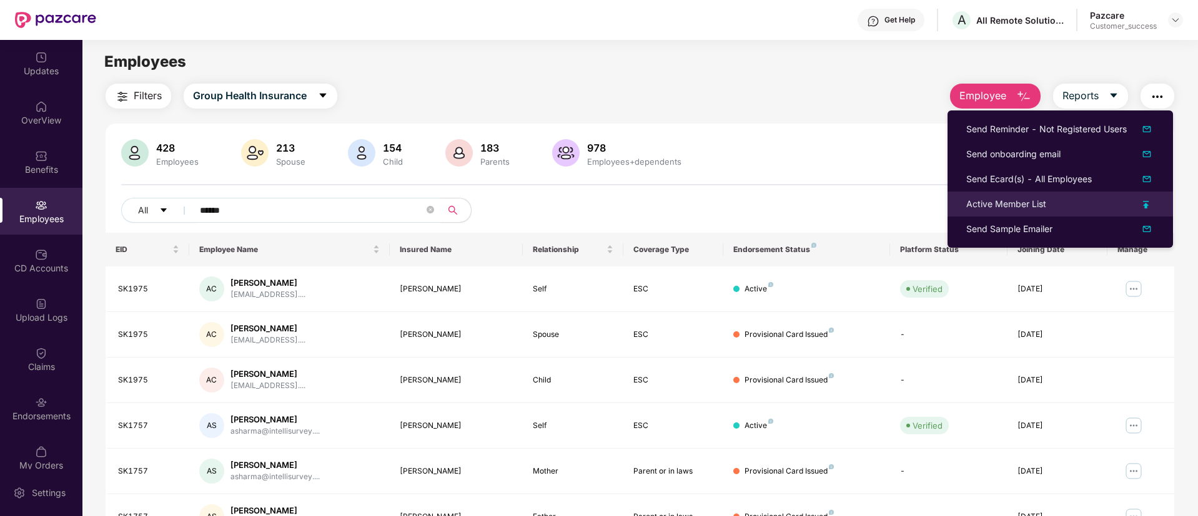
click at [1147, 200] on div "Active Member List" at bounding box center [1060, 204] width 188 height 14
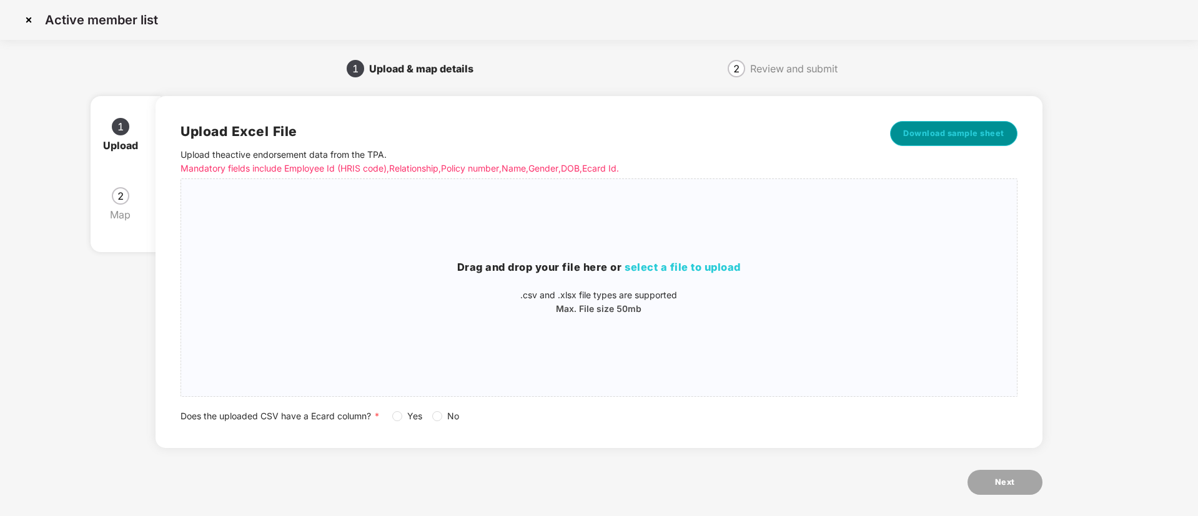
click at [967, 127] on span "Download sample sheet" at bounding box center [953, 133] width 101 height 12
click at [29, 12] on img at bounding box center [29, 20] width 20 height 20
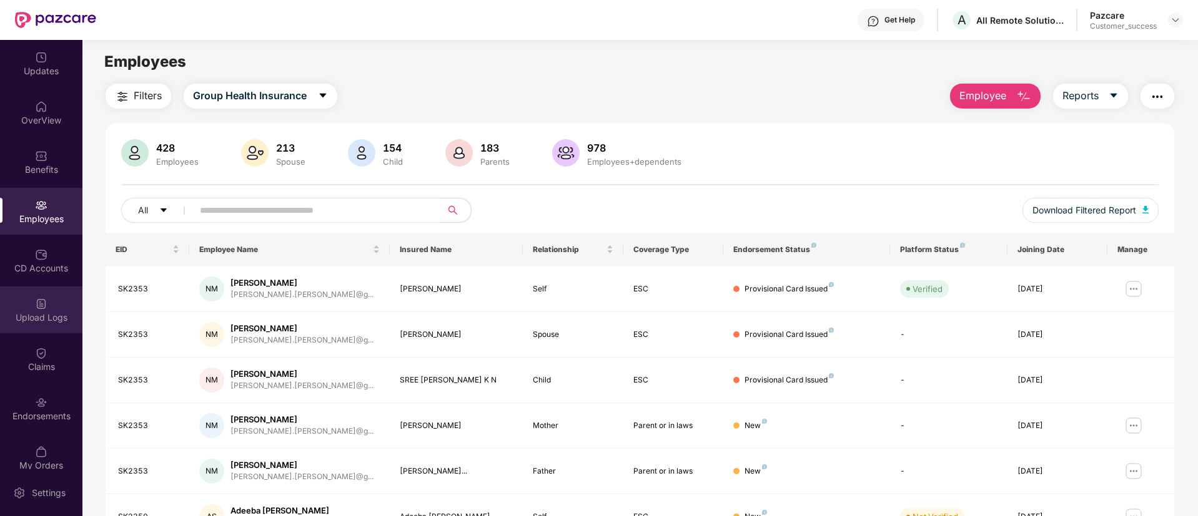
click at [55, 302] on div "Upload Logs" at bounding box center [41, 310] width 82 height 47
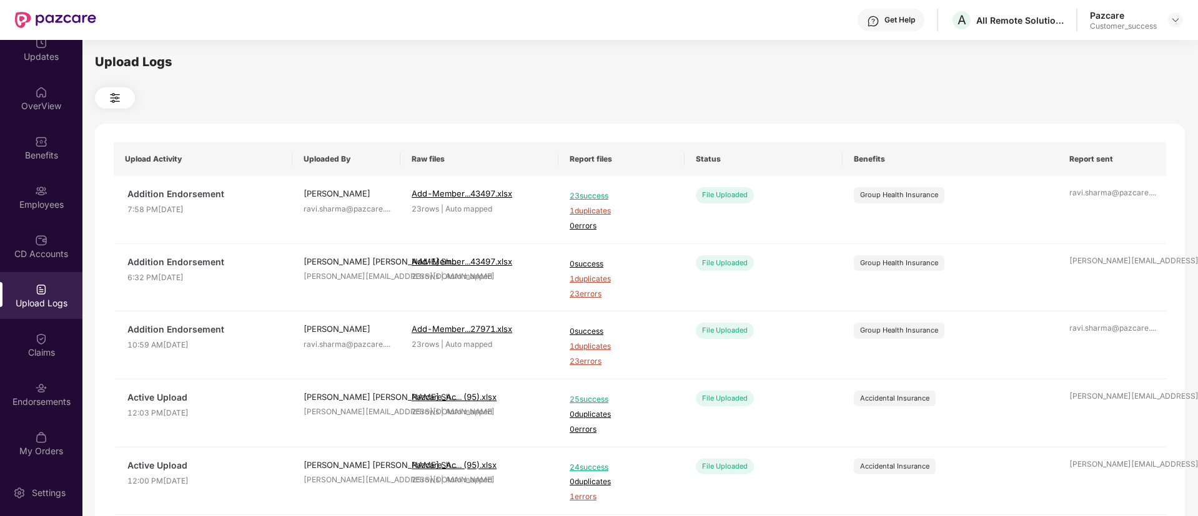
scroll to position [37, 0]
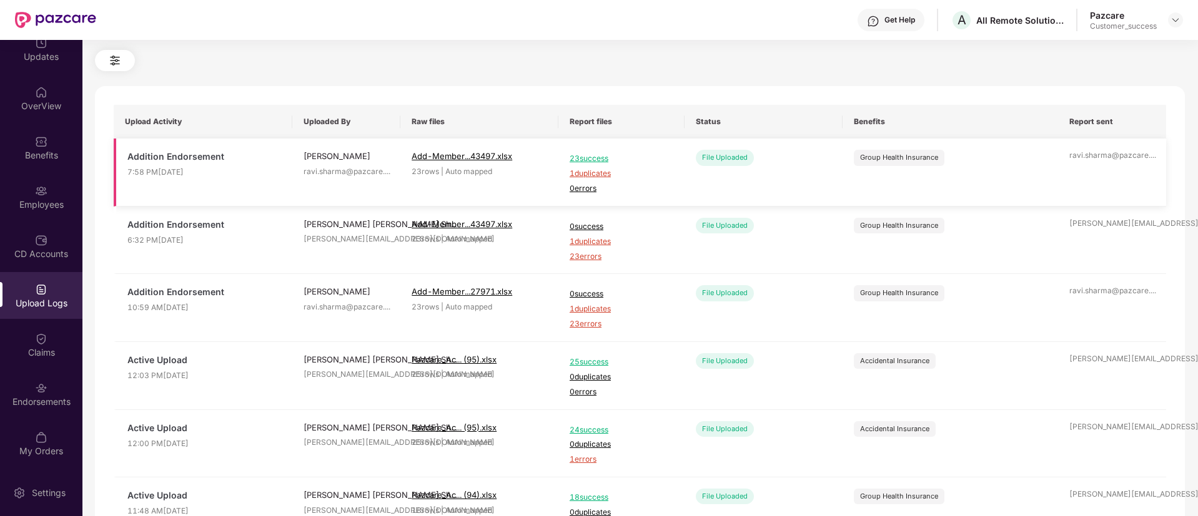
click at [585, 157] on span "23 success" at bounding box center [621, 159] width 104 height 12
click at [601, 363] on span "25 success" at bounding box center [621, 363] width 104 height 12
click at [24, 199] on div "Employees" at bounding box center [41, 205] width 82 height 12
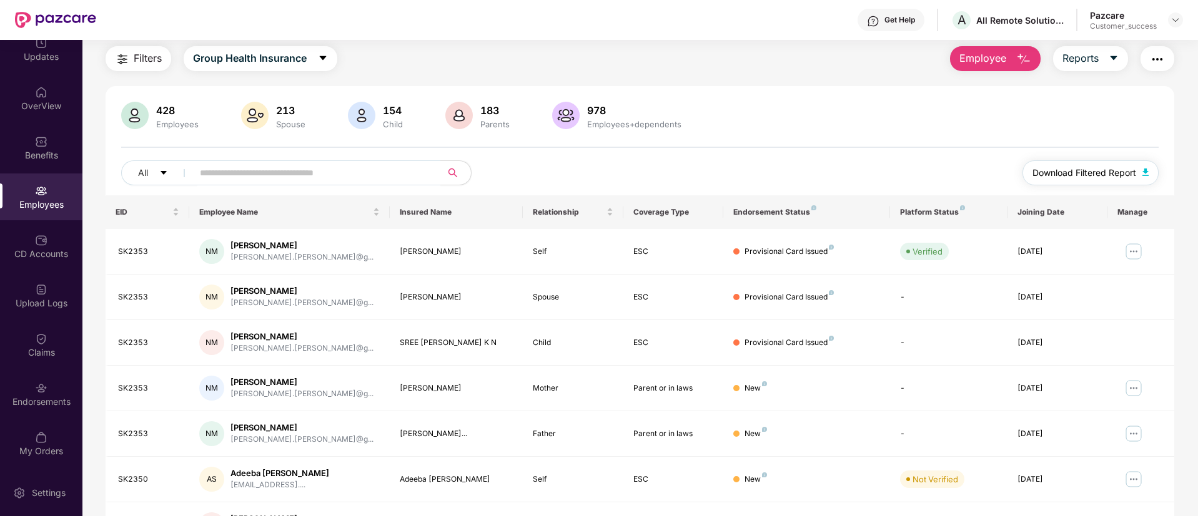
click at [1058, 184] on button "Download Filtered Report" at bounding box center [1090, 172] width 136 height 25
click at [1059, 174] on span "Download Filtered Report" at bounding box center [1084, 173] width 104 height 14
click at [1165, 55] on button "button" at bounding box center [1157, 58] width 34 height 25
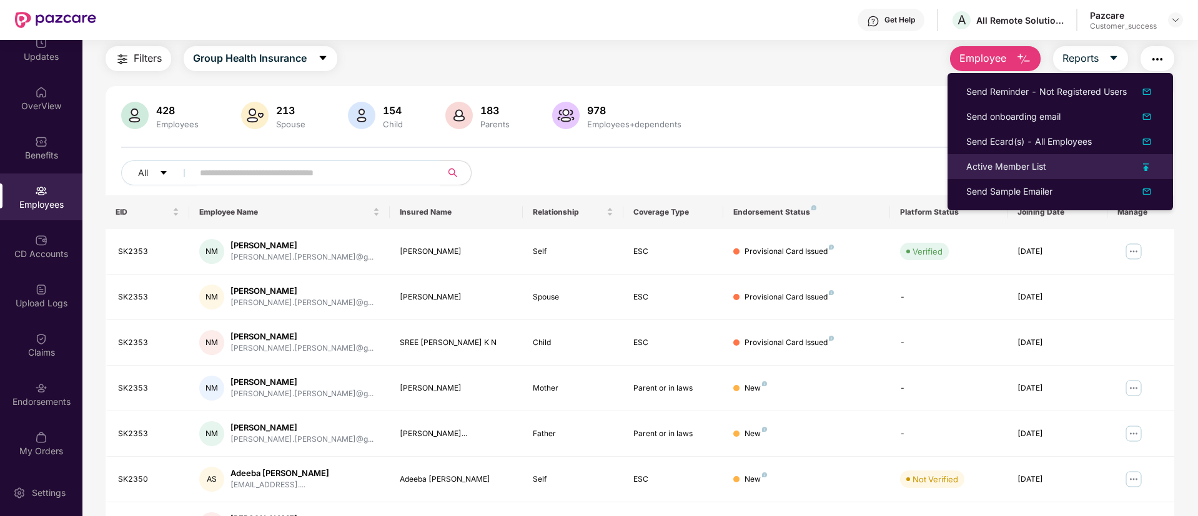
click at [1143, 164] on img at bounding box center [1146, 167] width 6 height 7
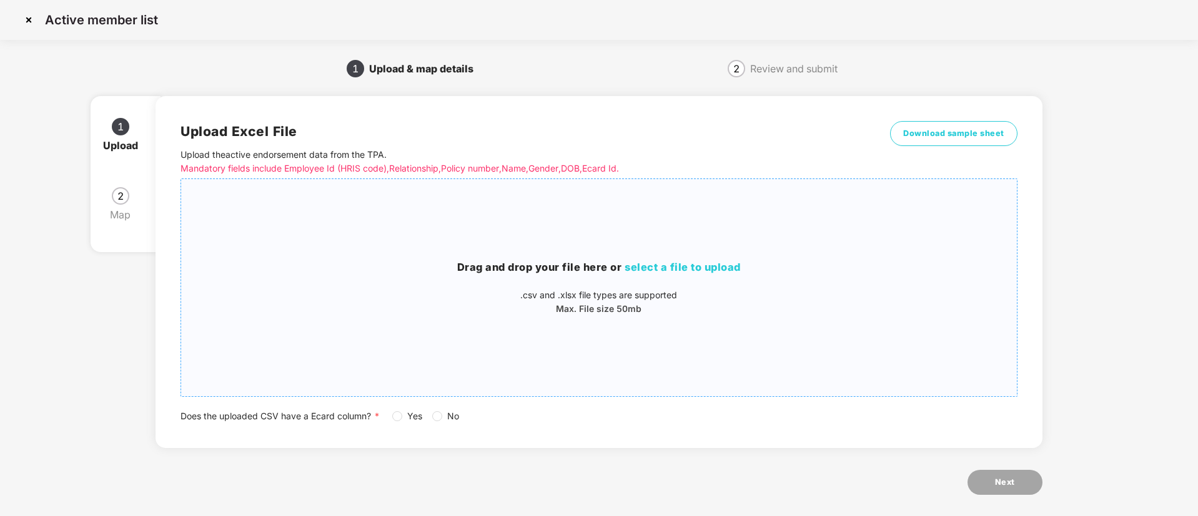
click at [688, 269] on span "select a file to upload" at bounding box center [682, 267] width 116 height 12
click at [329, 59] on div "1 Upload & map details" at bounding box center [415, 69] width 358 height 20
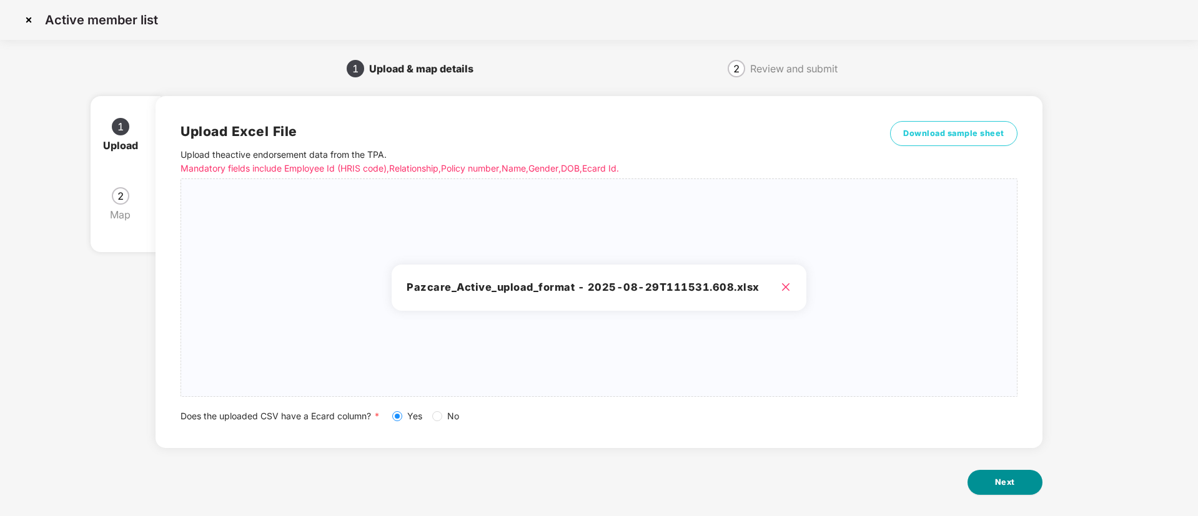
click at [983, 476] on button "Next" at bounding box center [1004, 482] width 75 height 25
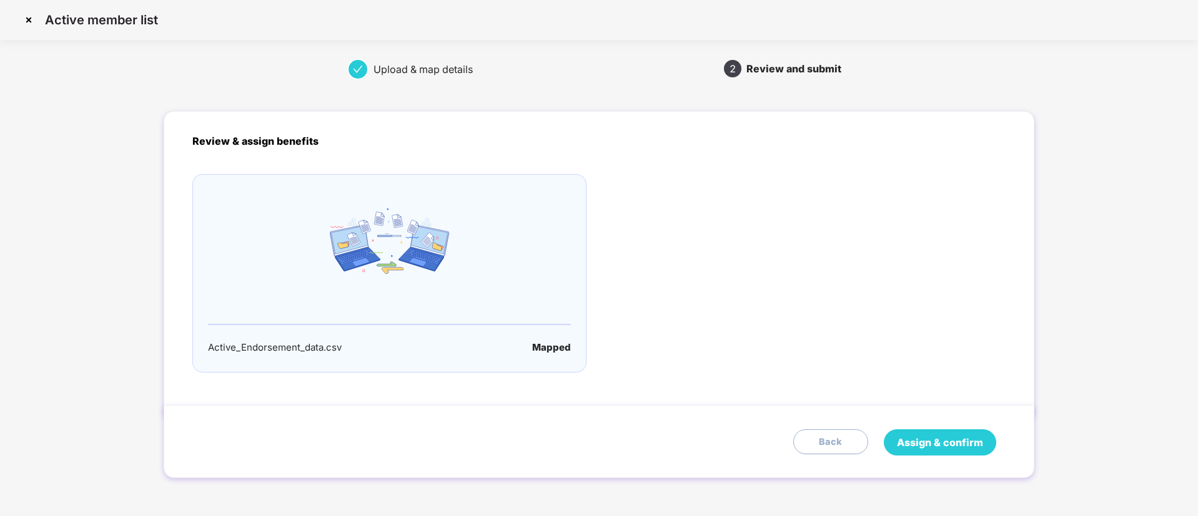
click at [935, 448] on span "Assign & confirm" at bounding box center [940, 443] width 86 height 16
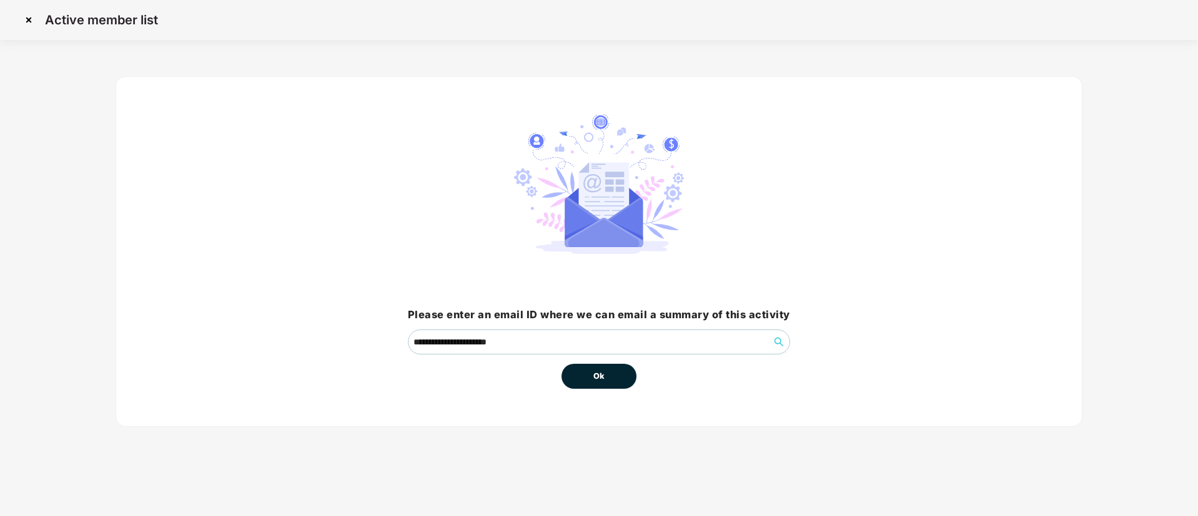
click at [577, 367] on button "Ok" at bounding box center [598, 376] width 75 height 25
click at [601, 374] on span "Ok" at bounding box center [598, 376] width 11 height 12
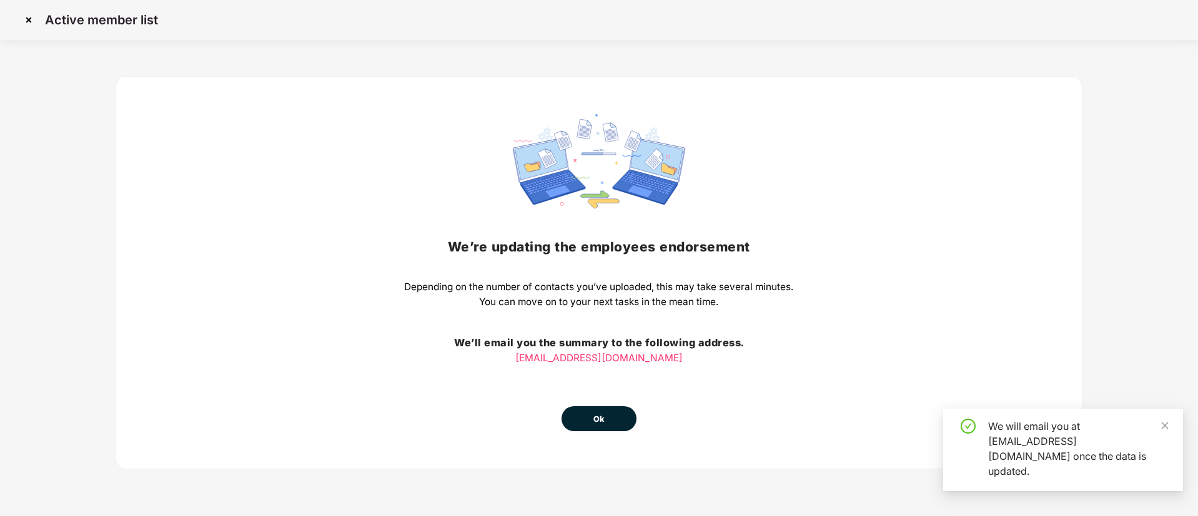
click at [584, 415] on button "Ok" at bounding box center [598, 419] width 75 height 25
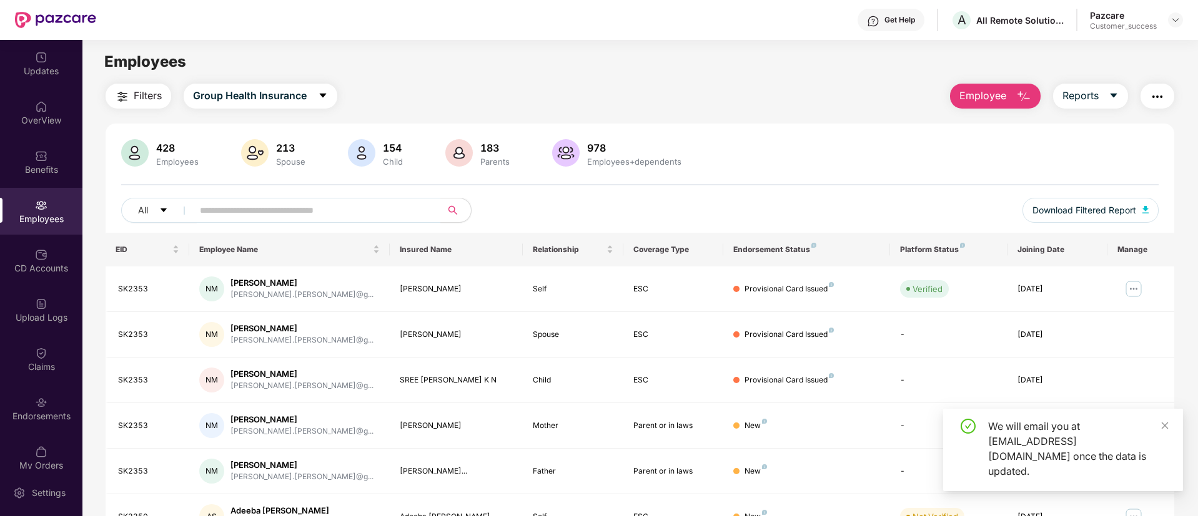
click at [17, 264] on div "CD Accounts" at bounding box center [41, 268] width 82 height 12
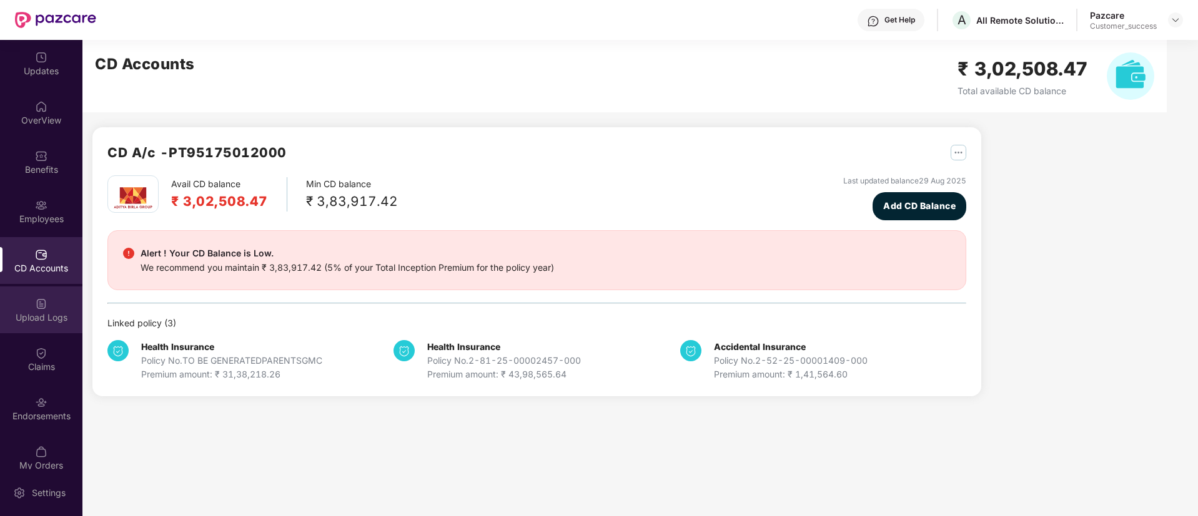
click at [23, 320] on div "Upload Logs" at bounding box center [41, 318] width 82 height 12
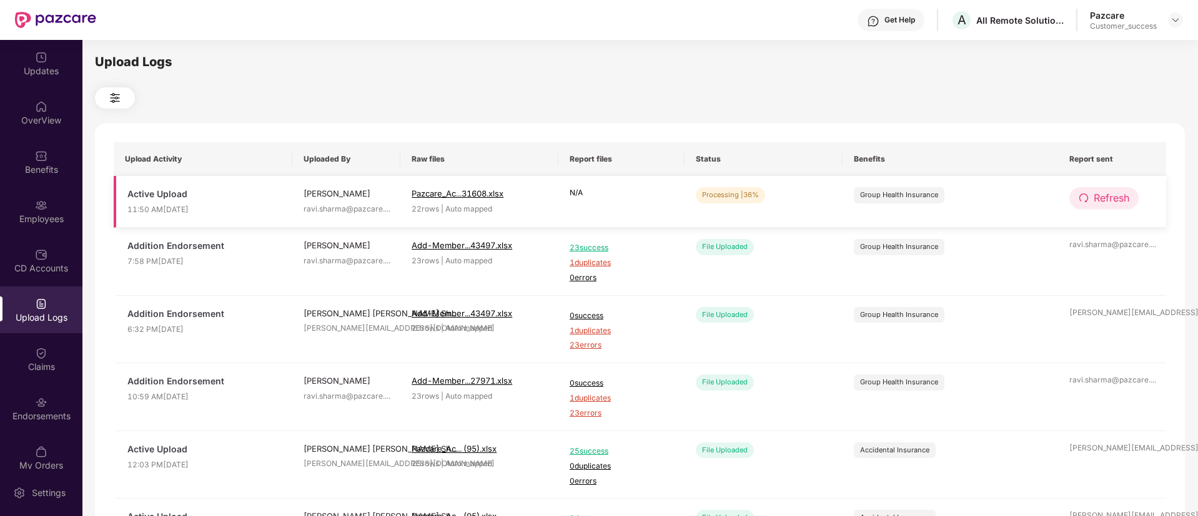
click at [1087, 190] on button "Refresh" at bounding box center [1103, 198] width 69 height 22
click at [1087, 190] on button "Refresh" at bounding box center [1104, 198] width 71 height 22
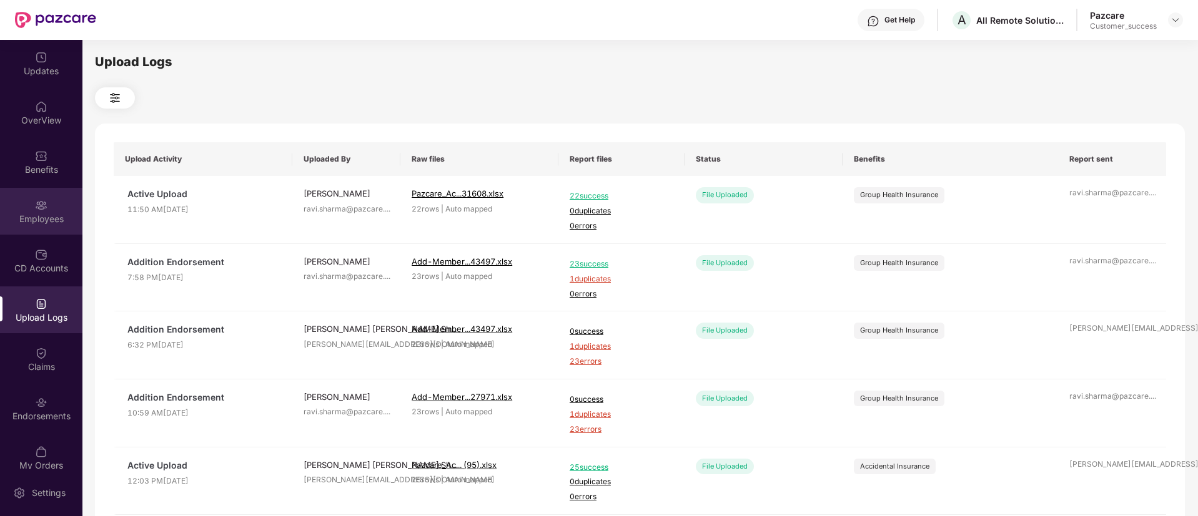
click at [51, 198] on div "Employees" at bounding box center [41, 211] width 82 height 47
